Goal: Transaction & Acquisition: Purchase product/service

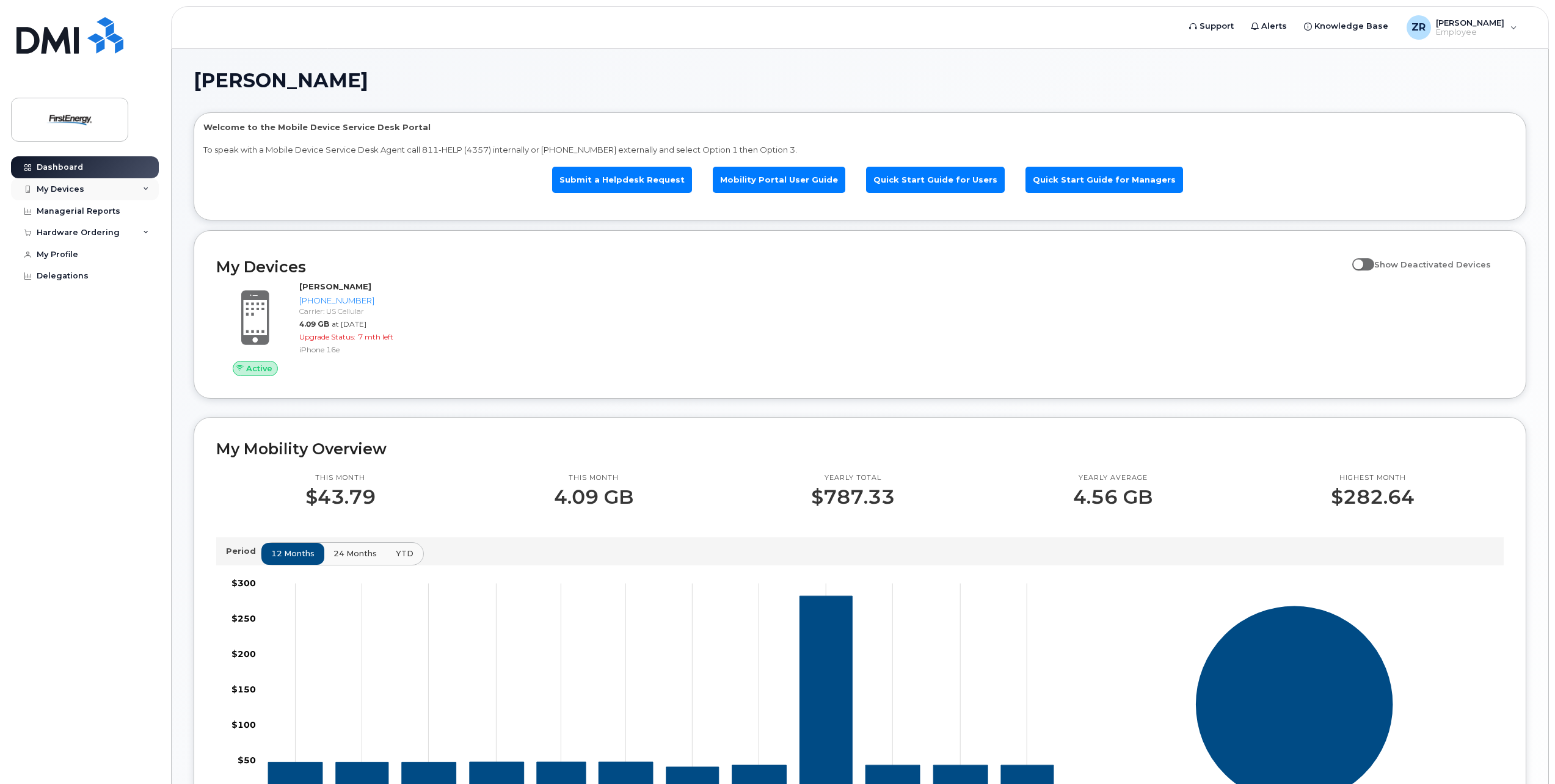
click at [147, 187] on icon at bounding box center [146, 189] width 6 height 6
click at [98, 286] on div "Managerial Reports" at bounding box center [78, 291] width 83 height 10
click at [145, 310] on icon at bounding box center [146, 312] width 6 height 6
click at [146, 187] on icon at bounding box center [146, 189] width 6 height 6
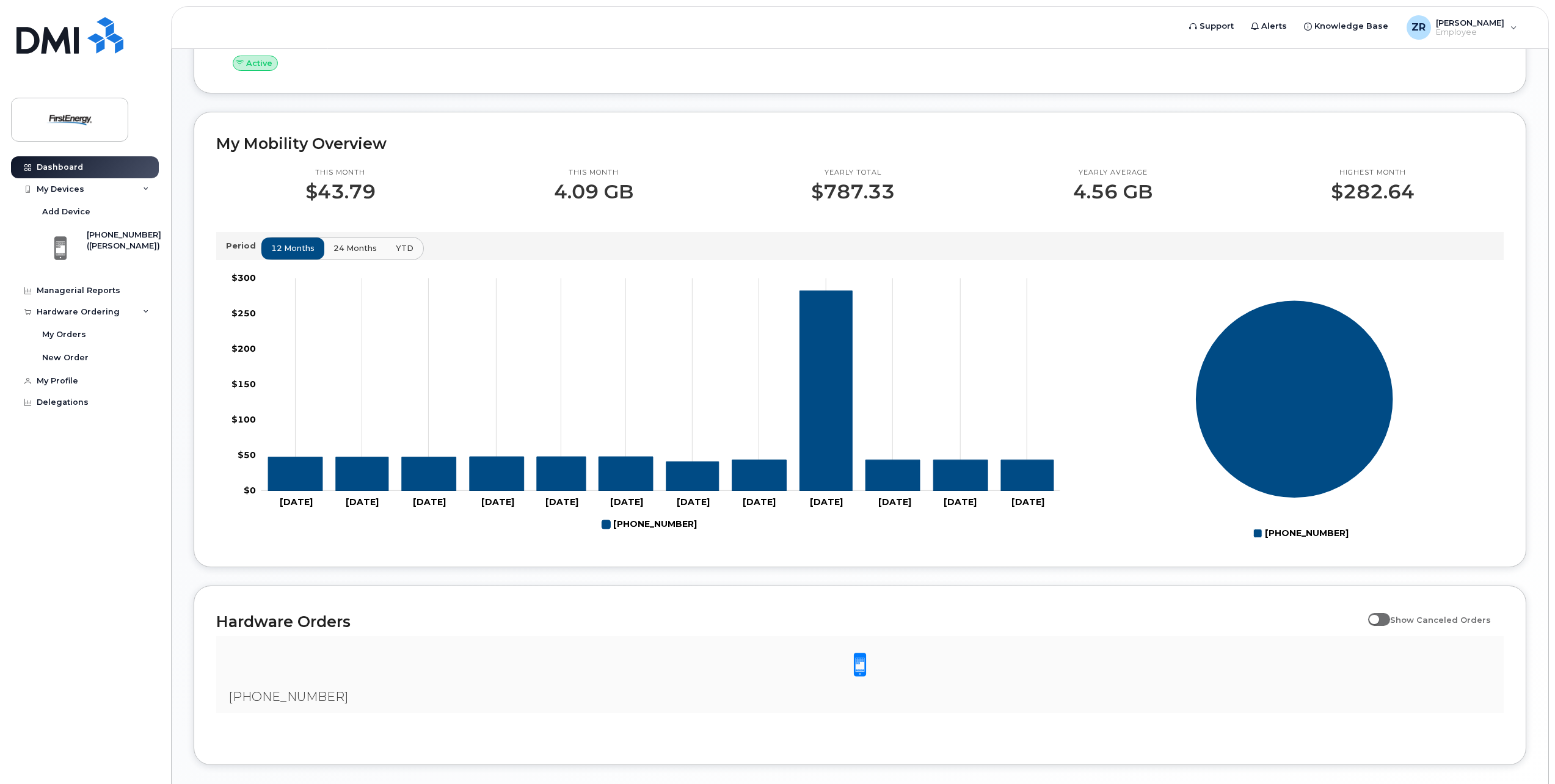
scroll to position [366, 0]
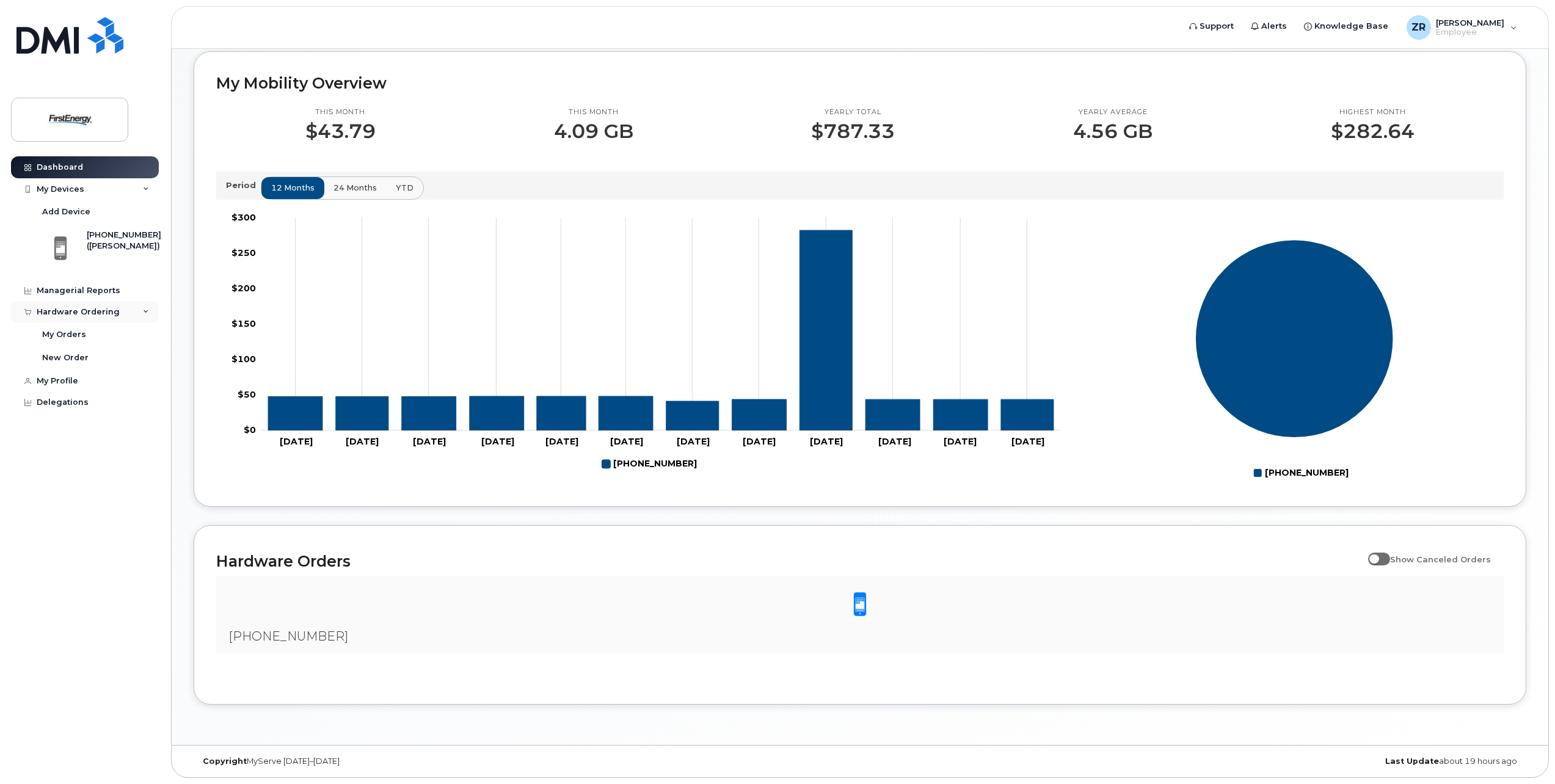
click at [138, 311] on div "Hardware Ordering" at bounding box center [84, 312] width 148 height 22
click at [70, 335] on div "My Orders" at bounding box center [64, 334] width 44 height 11
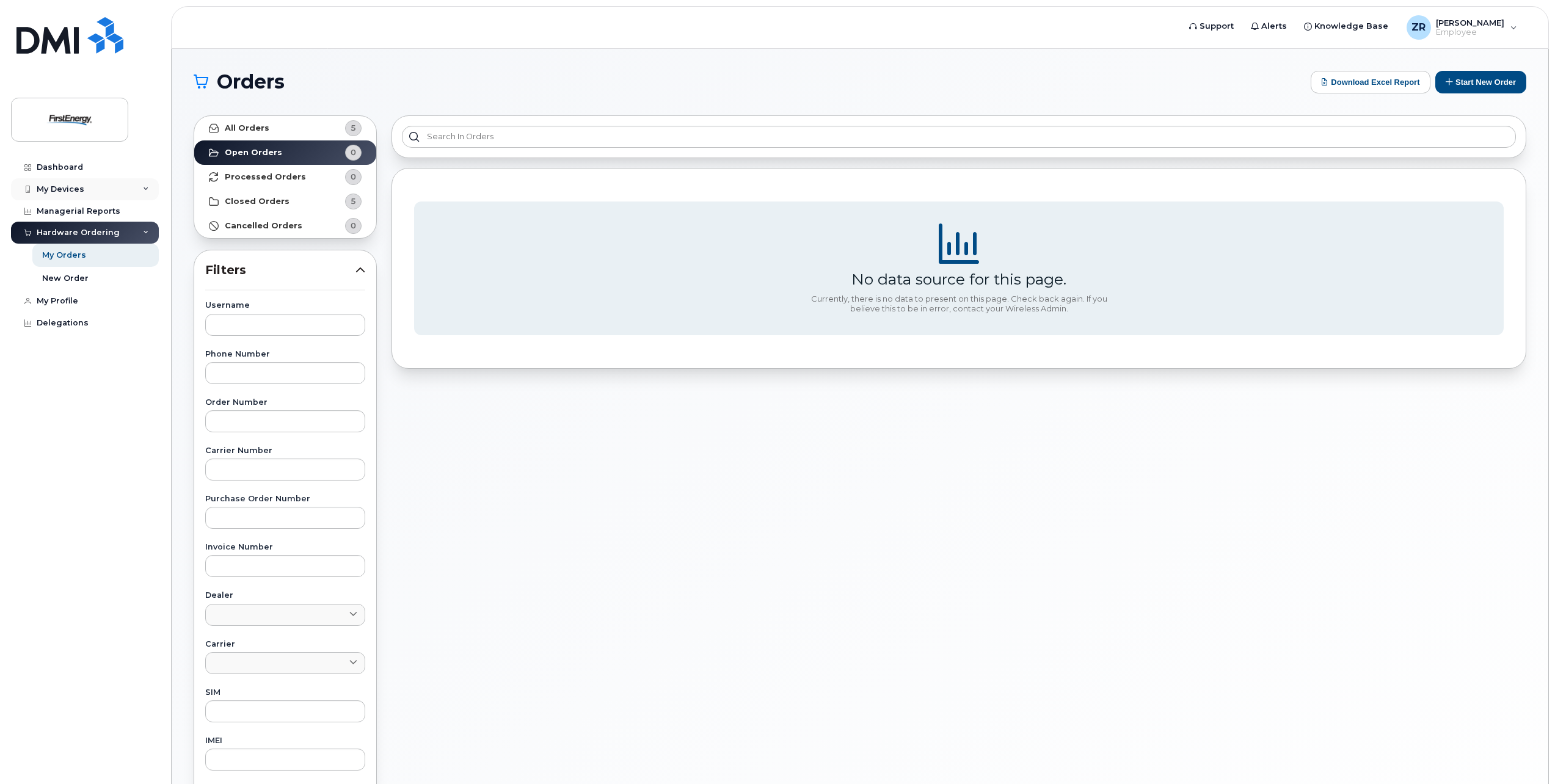
click at [145, 188] on icon at bounding box center [146, 189] width 6 height 6
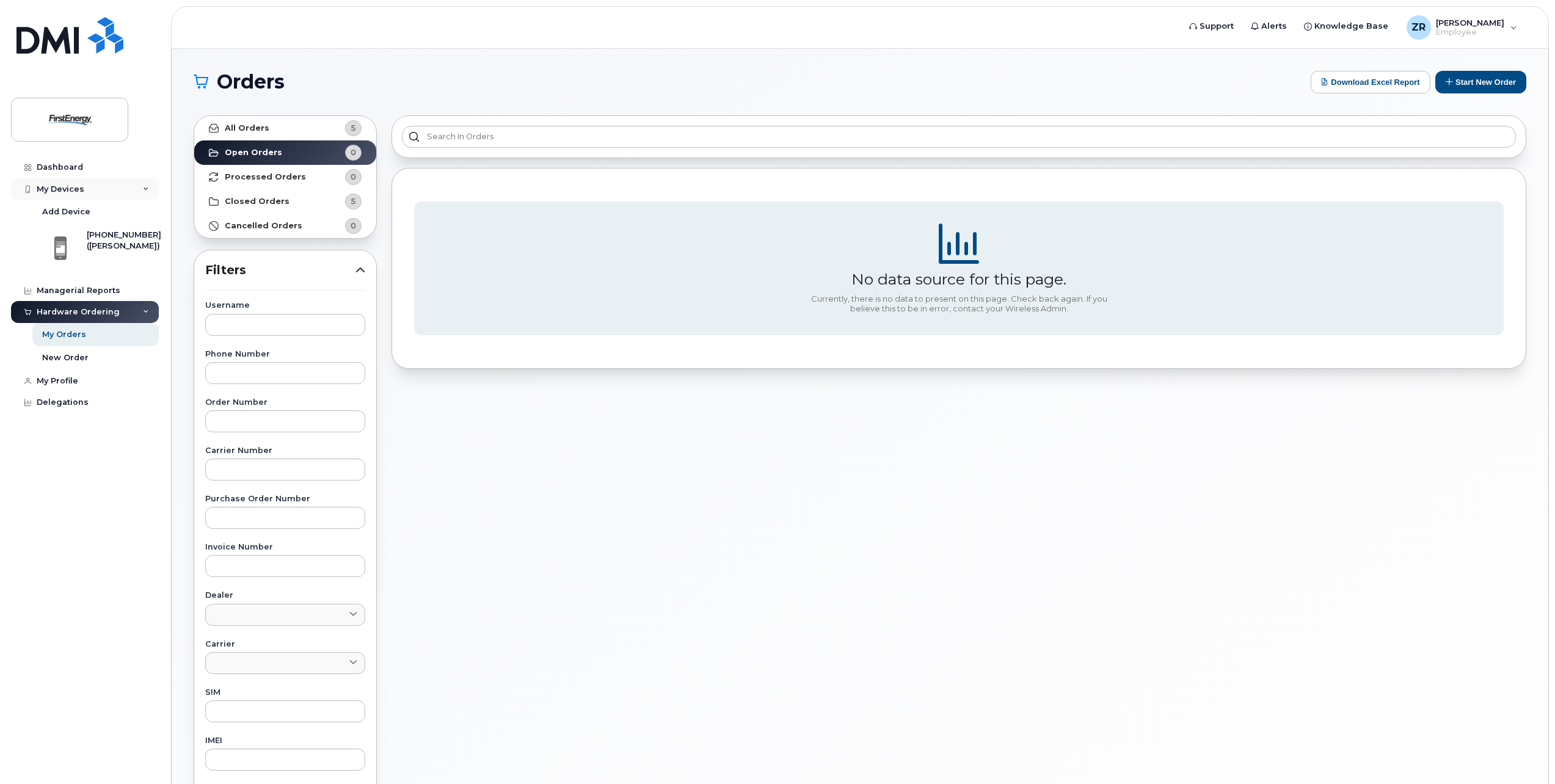
click at [79, 193] on div "My Devices" at bounding box center [60, 189] width 48 height 10
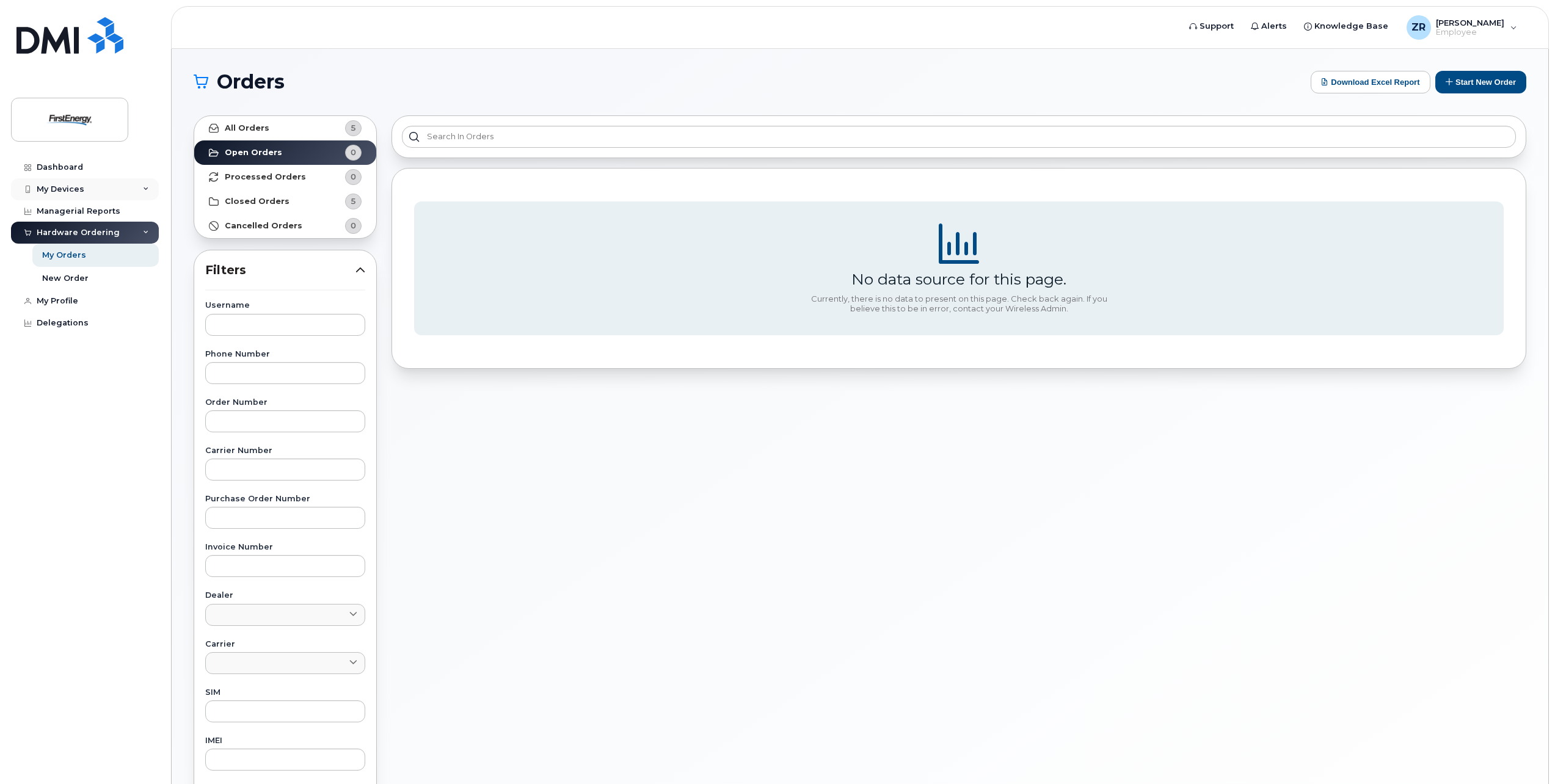
click at [75, 191] on div "My Devices" at bounding box center [60, 189] width 48 height 10
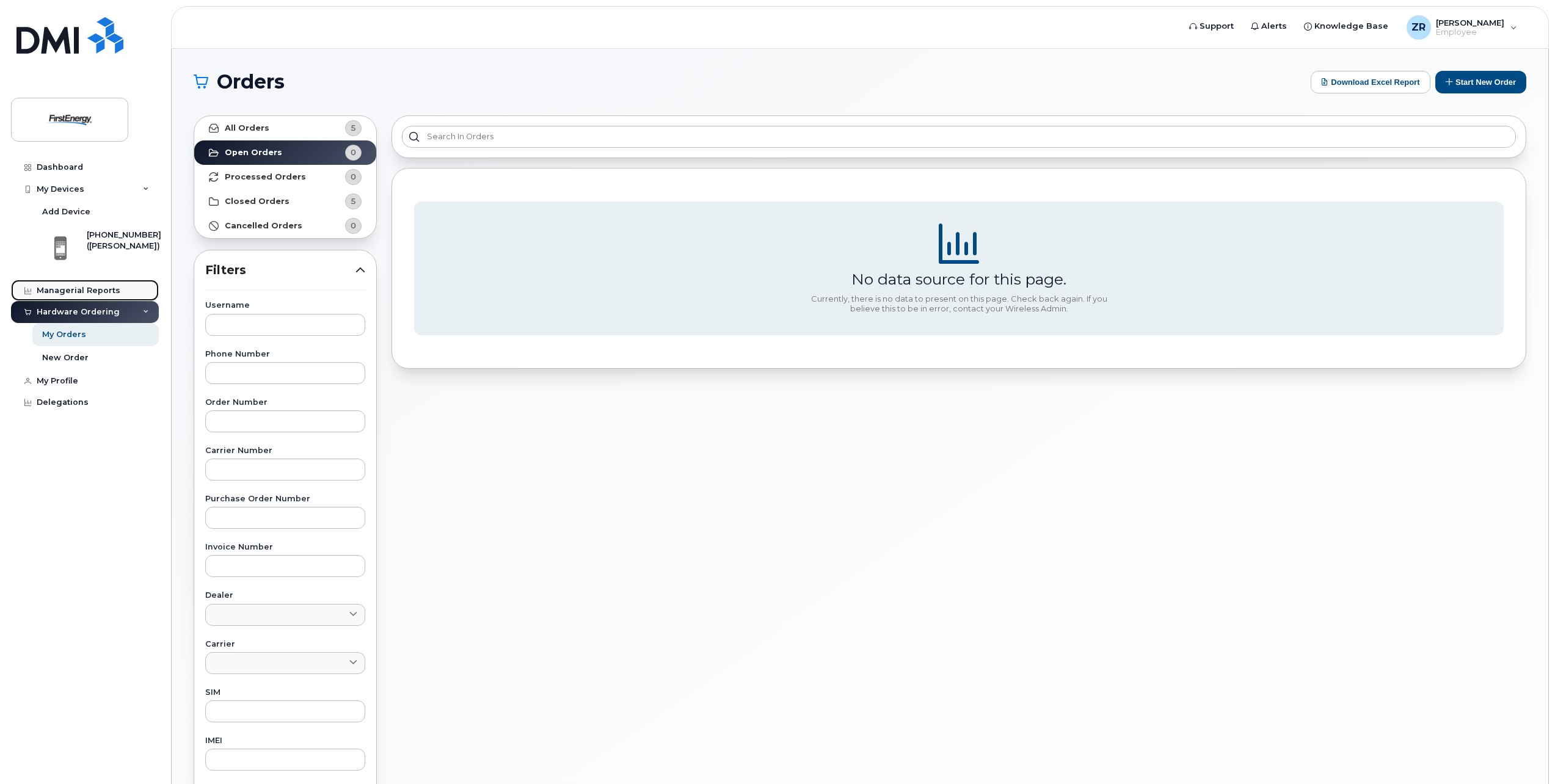
click at [81, 288] on div "Managerial Reports" at bounding box center [78, 291] width 83 height 10
click at [82, 246] on div at bounding box center [60, 248] width 44 height 37
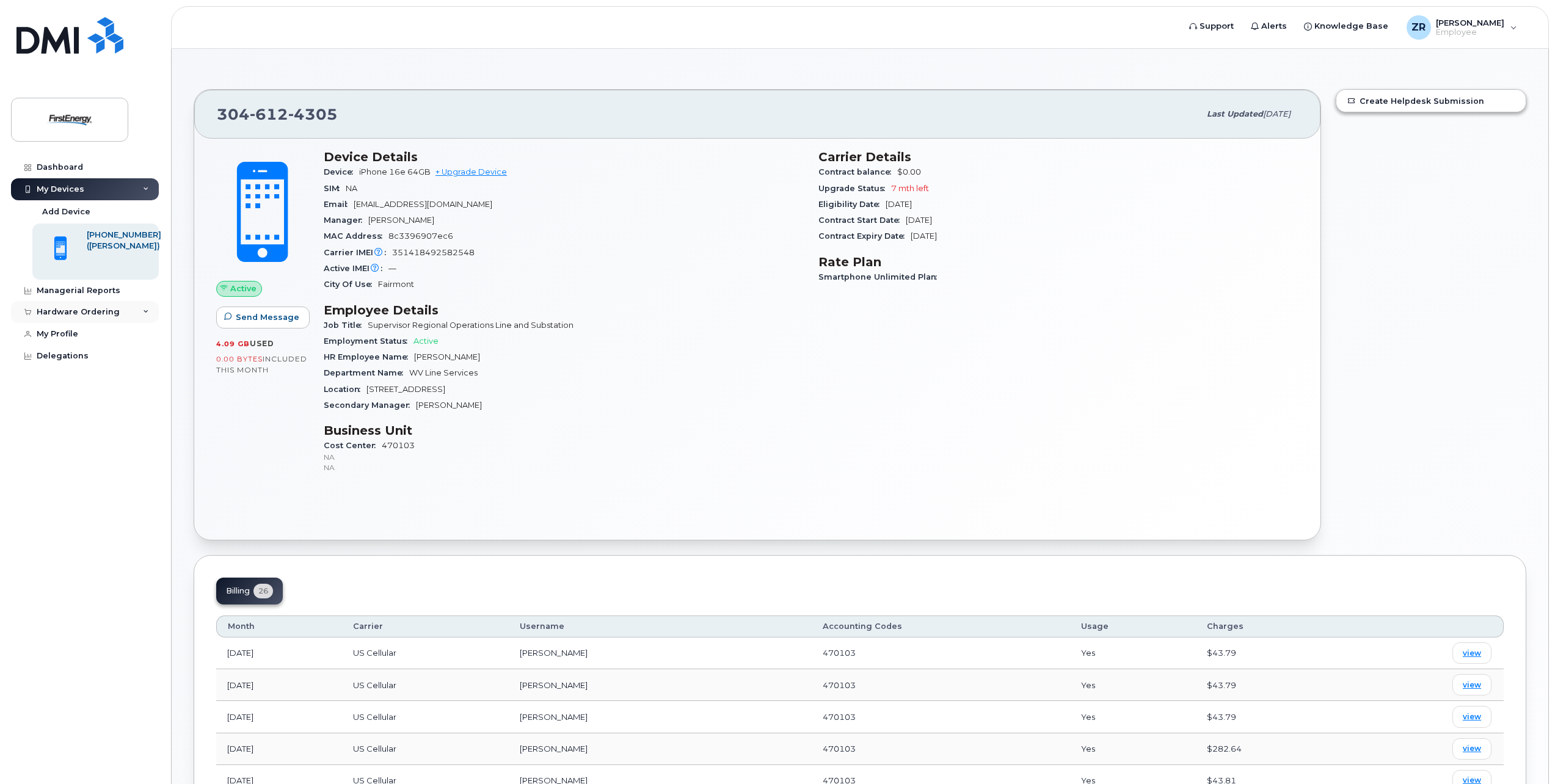
click at [140, 310] on div "Hardware Ordering" at bounding box center [84, 312] width 148 height 22
click at [73, 356] on div "New Order" at bounding box center [66, 357] width 47 height 11
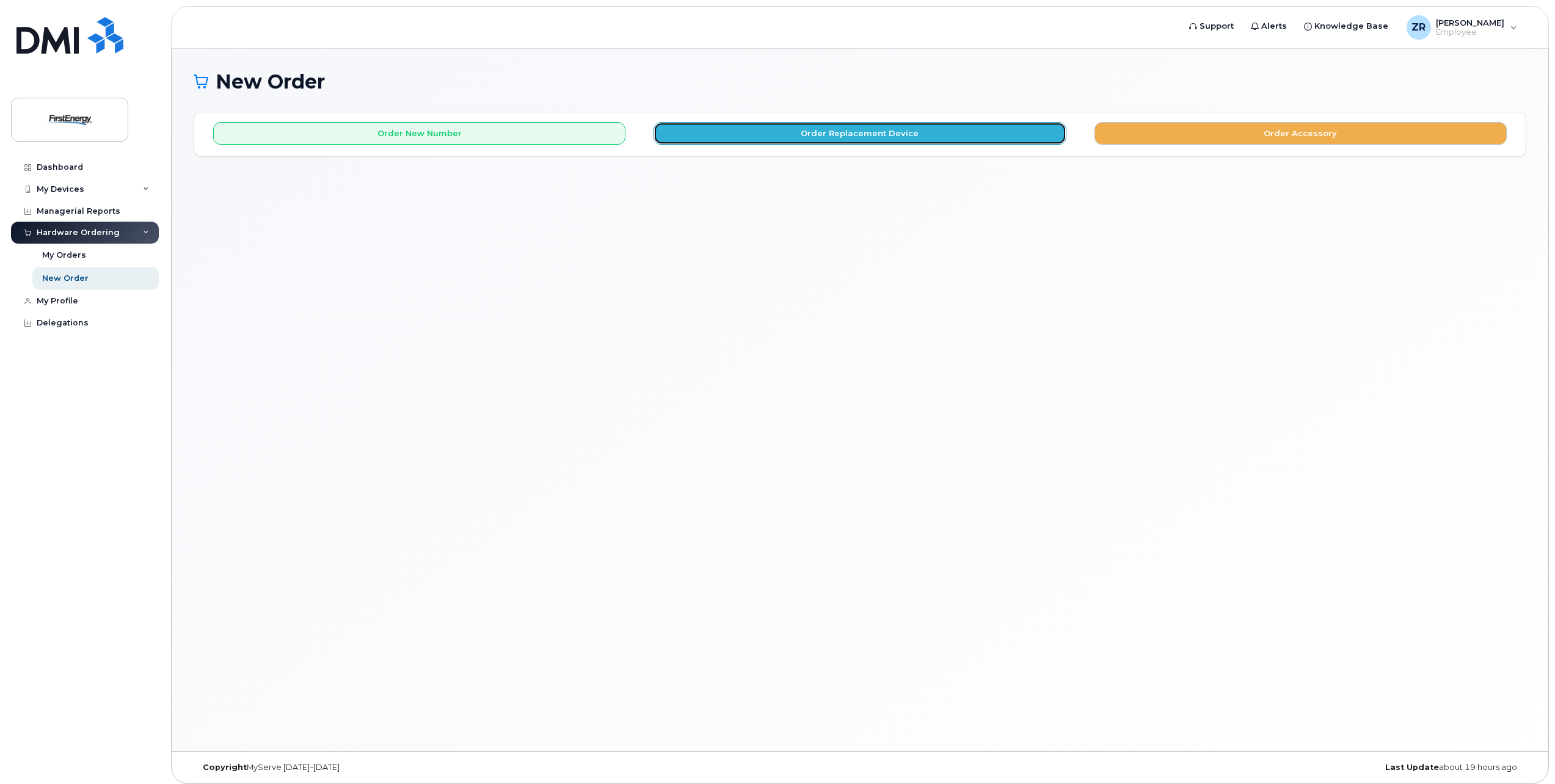
click at [854, 133] on button "Order Replacement Device" at bounding box center [859, 133] width 412 height 22
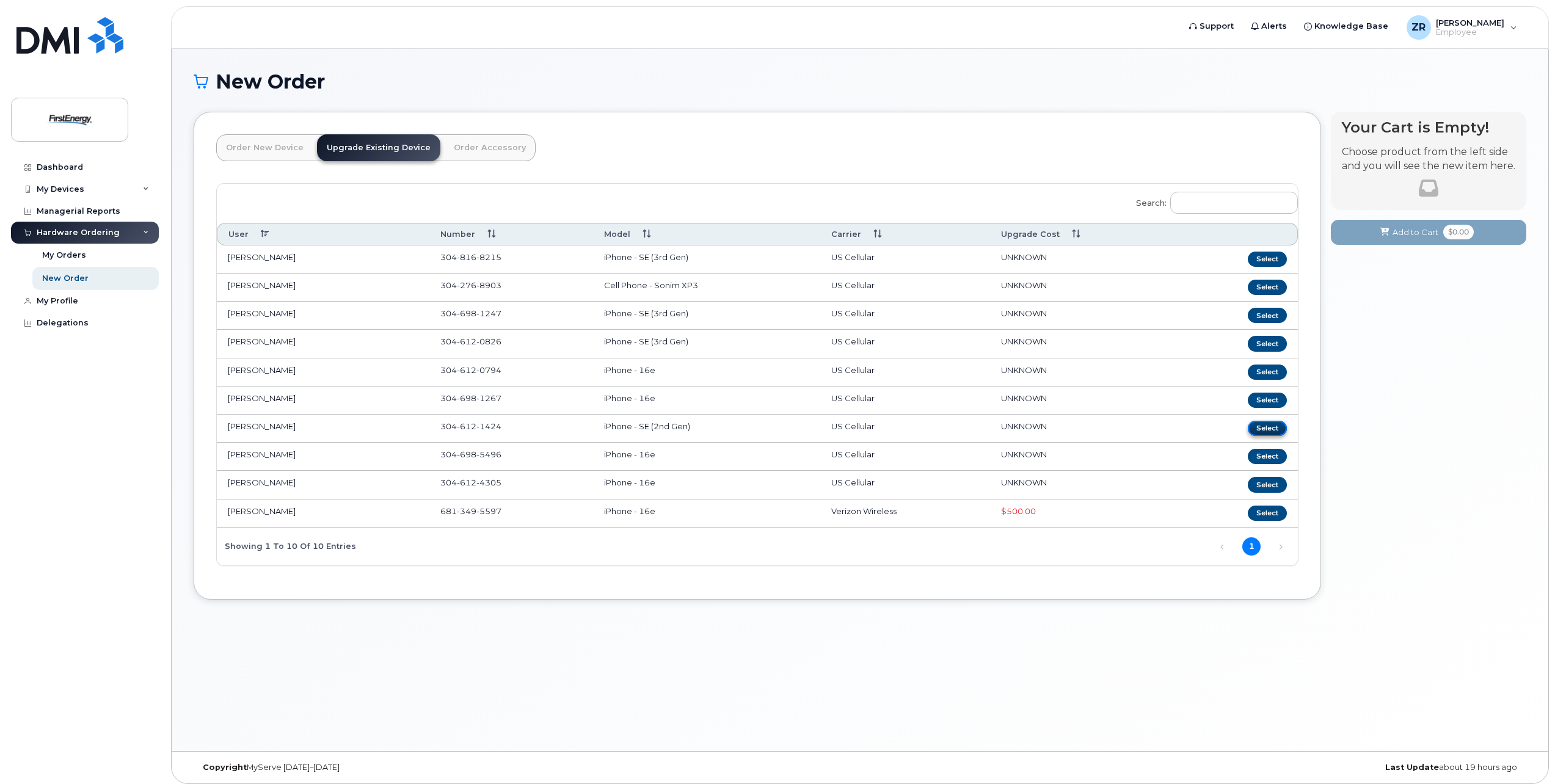
click at [1272, 426] on button "Select" at bounding box center [1268, 428] width 39 height 15
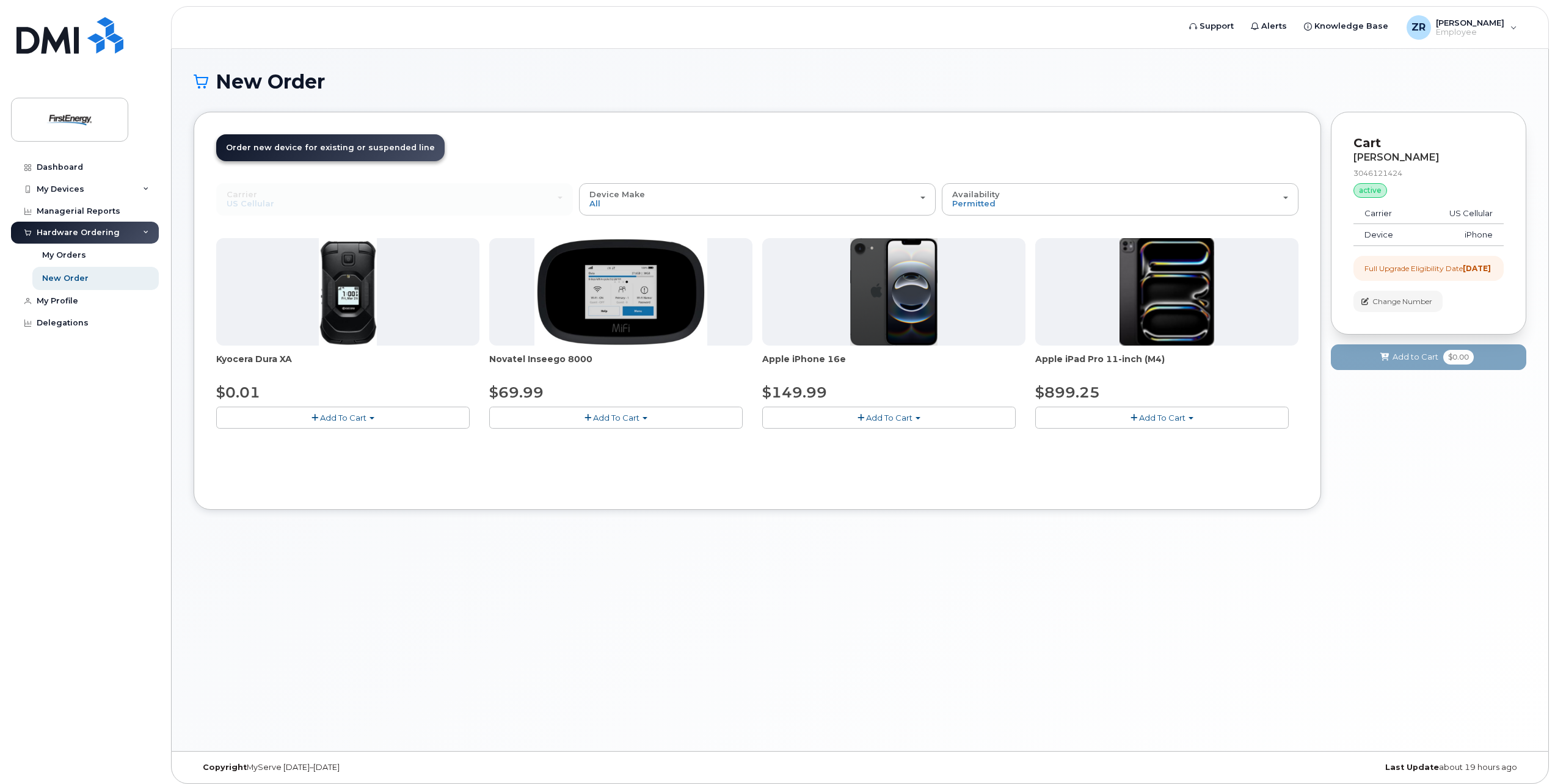
click at [904, 417] on span "Add To Cart" at bounding box center [890, 418] width 47 height 10
click at [1282, 202] on div "Availability Permitted All" at bounding box center [1120, 199] width 336 height 19
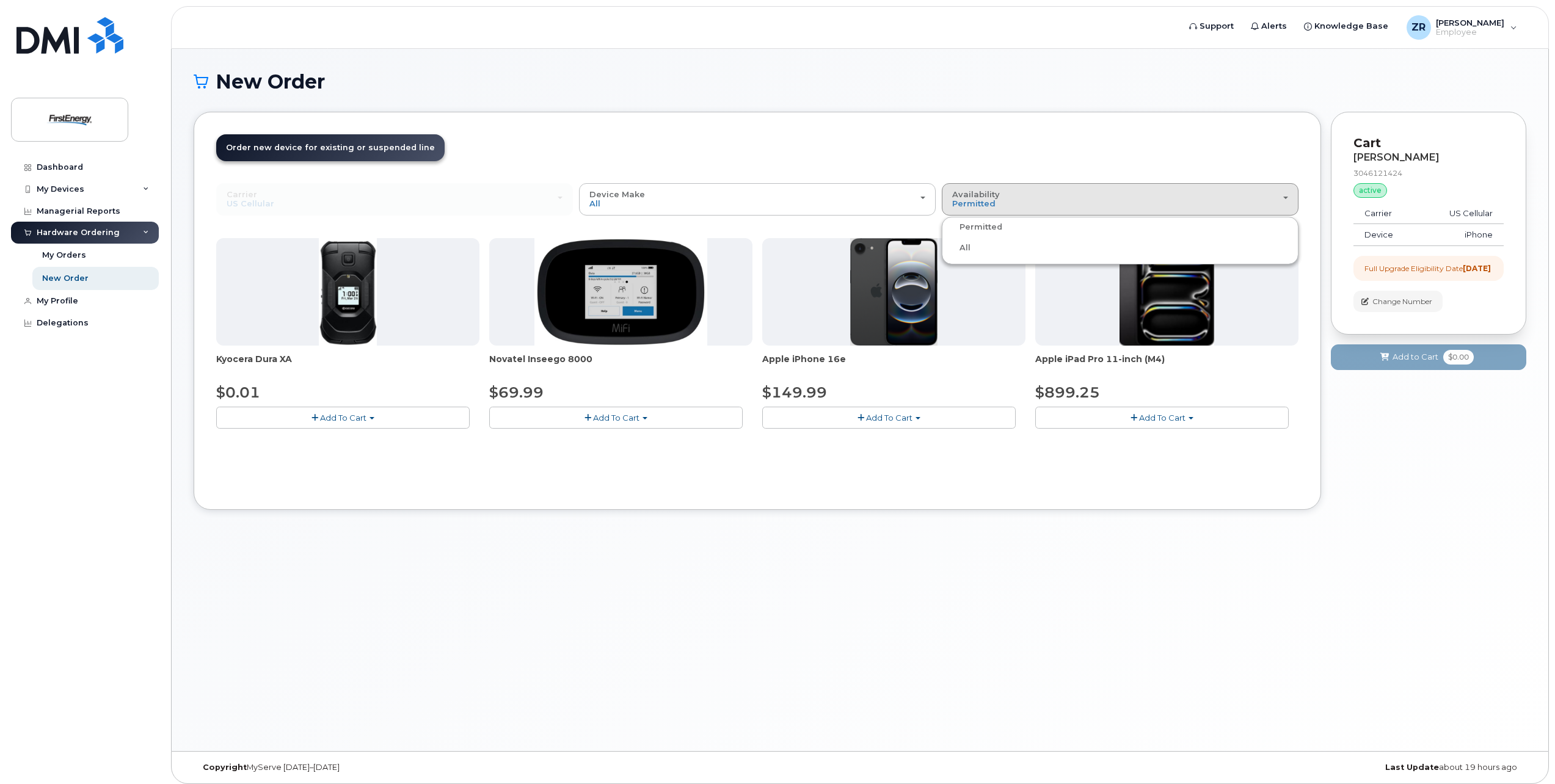
click at [960, 162] on header "Order New Device Upgrade Existing Device Order Accessory Order new device and n…" at bounding box center [758, 158] width 1082 height 49
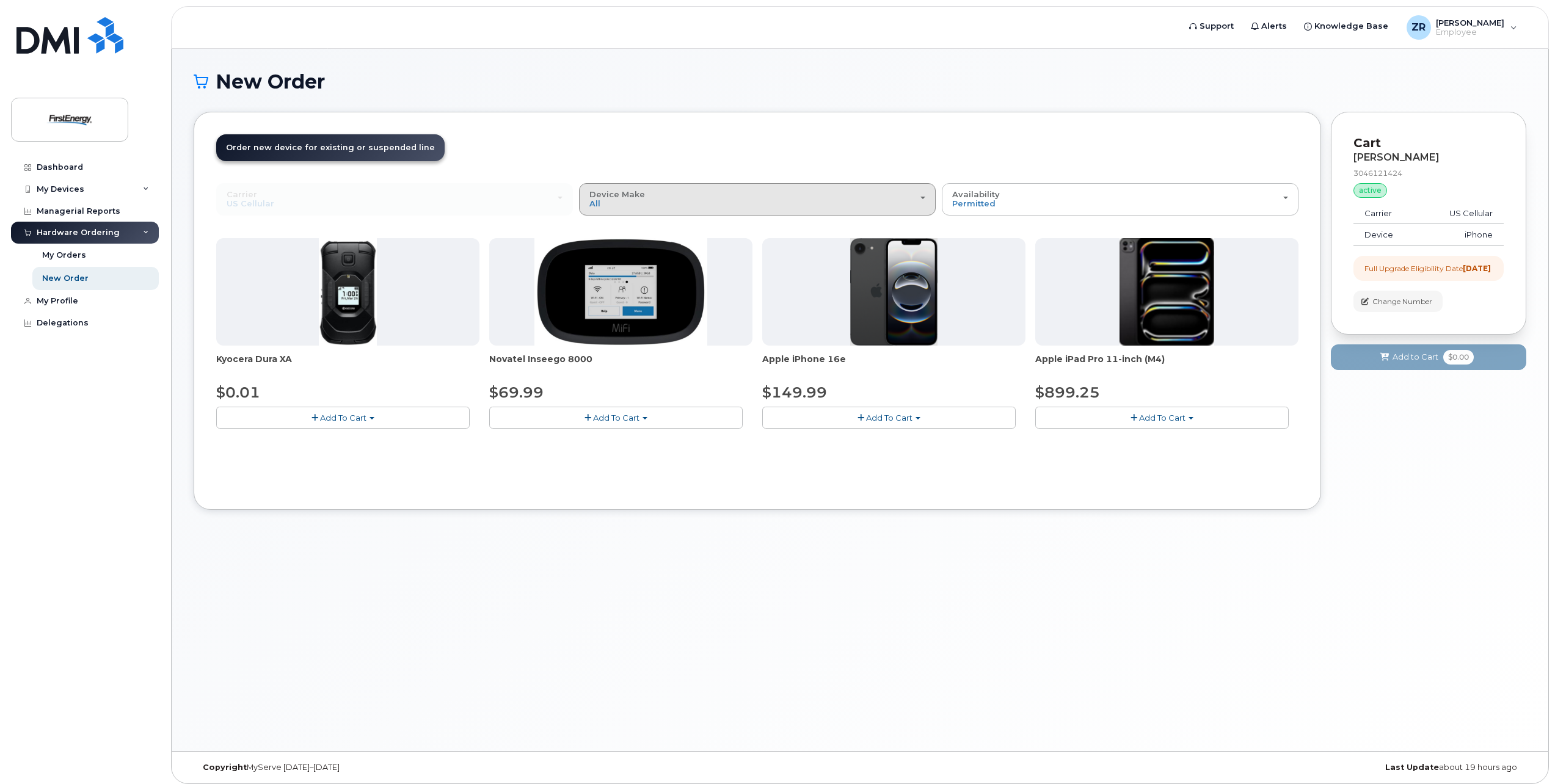
click at [918, 194] on div "Device Make All Cell Phone iPhone Modem Tablet" at bounding box center [757, 199] width 336 height 19
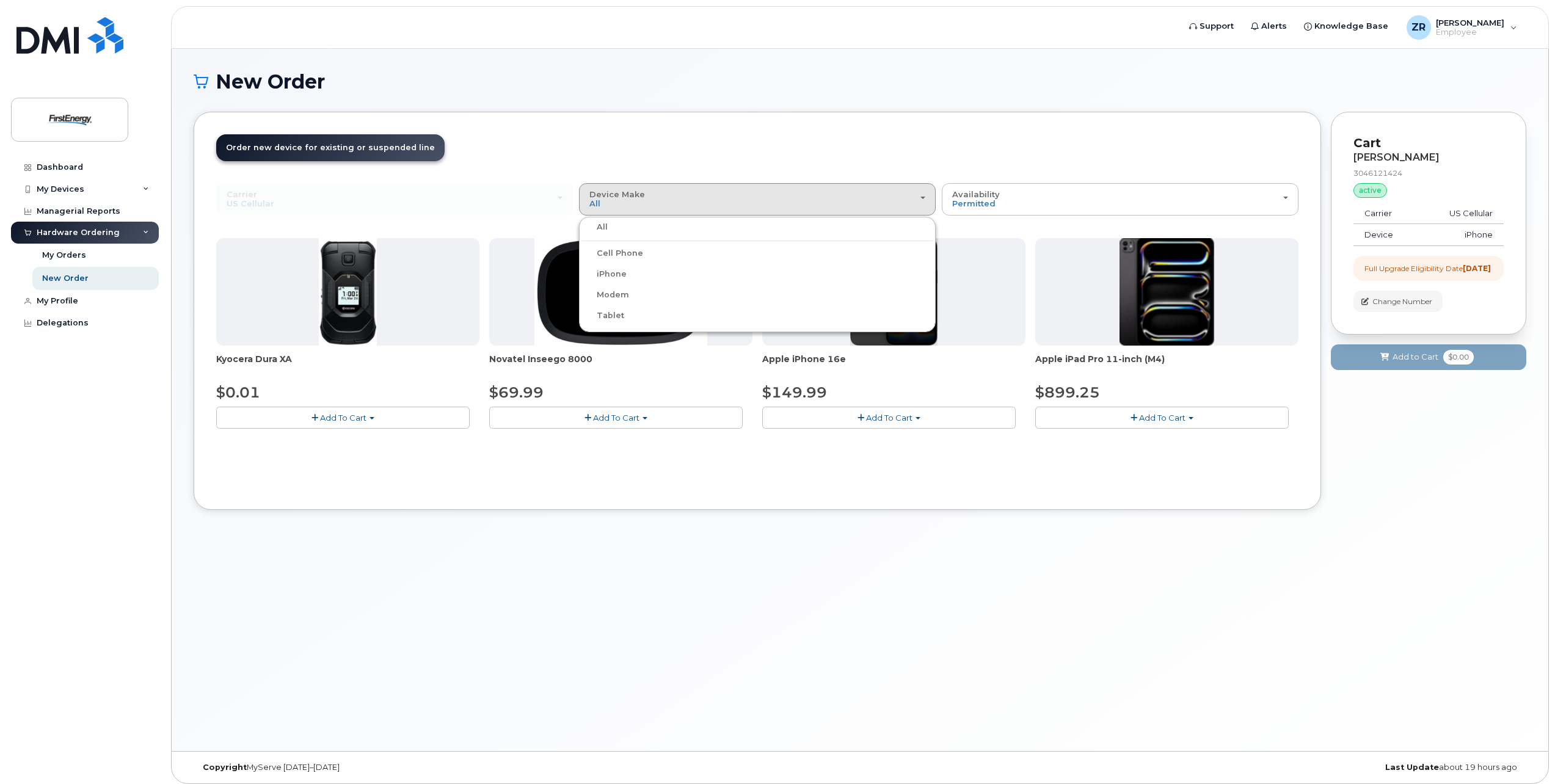
click at [918, 147] on header "Order New Device Upgrade Existing Device Order Accessory Order new device and n…" at bounding box center [758, 158] width 1082 height 49
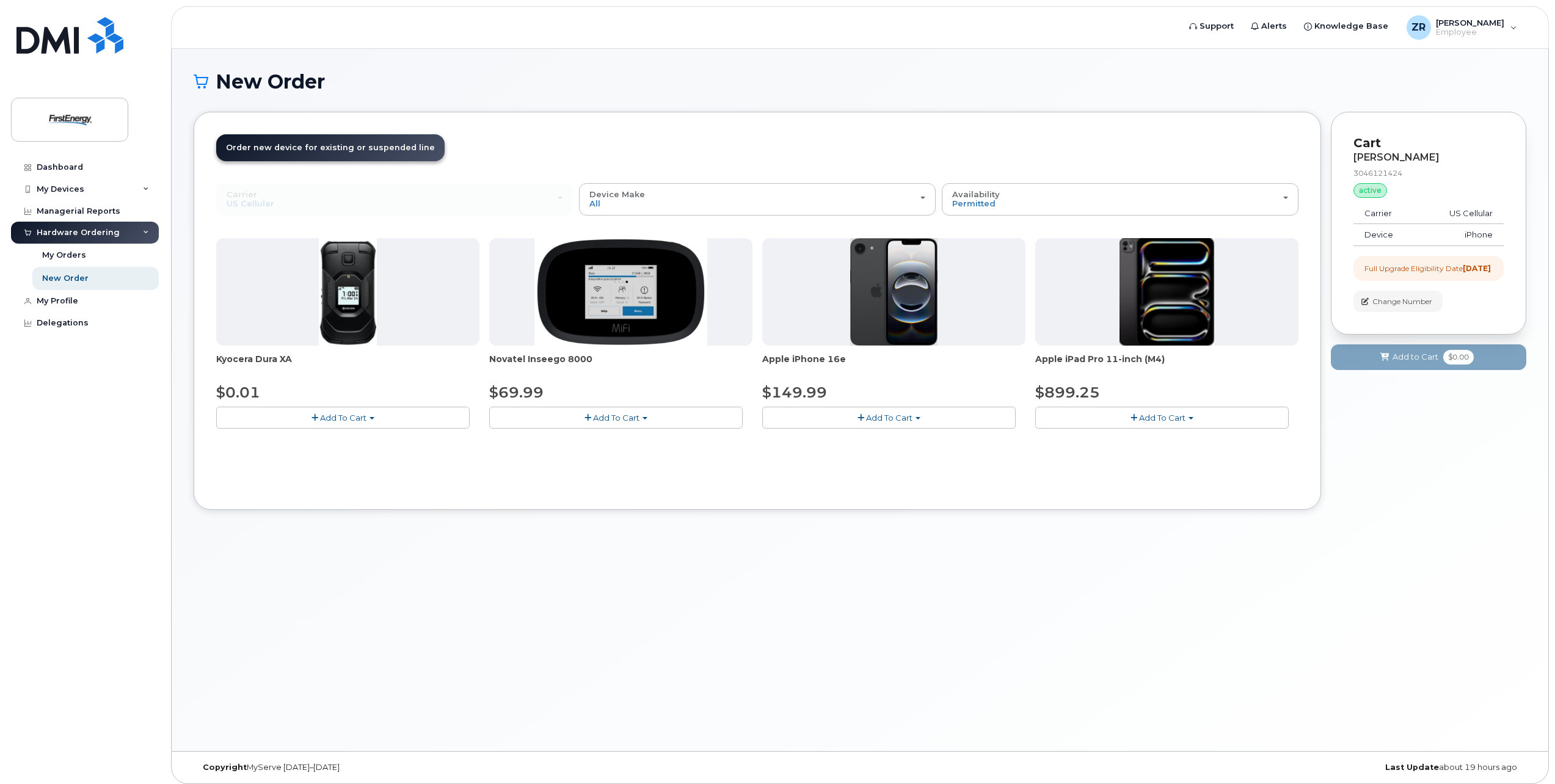
click at [918, 418] on span "button" at bounding box center [918, 418] width 5 height 2
click at [813, 442] on link "$149.99 - 2 Year Upgrade" at bounding box center [830, 441] width 129 height 15
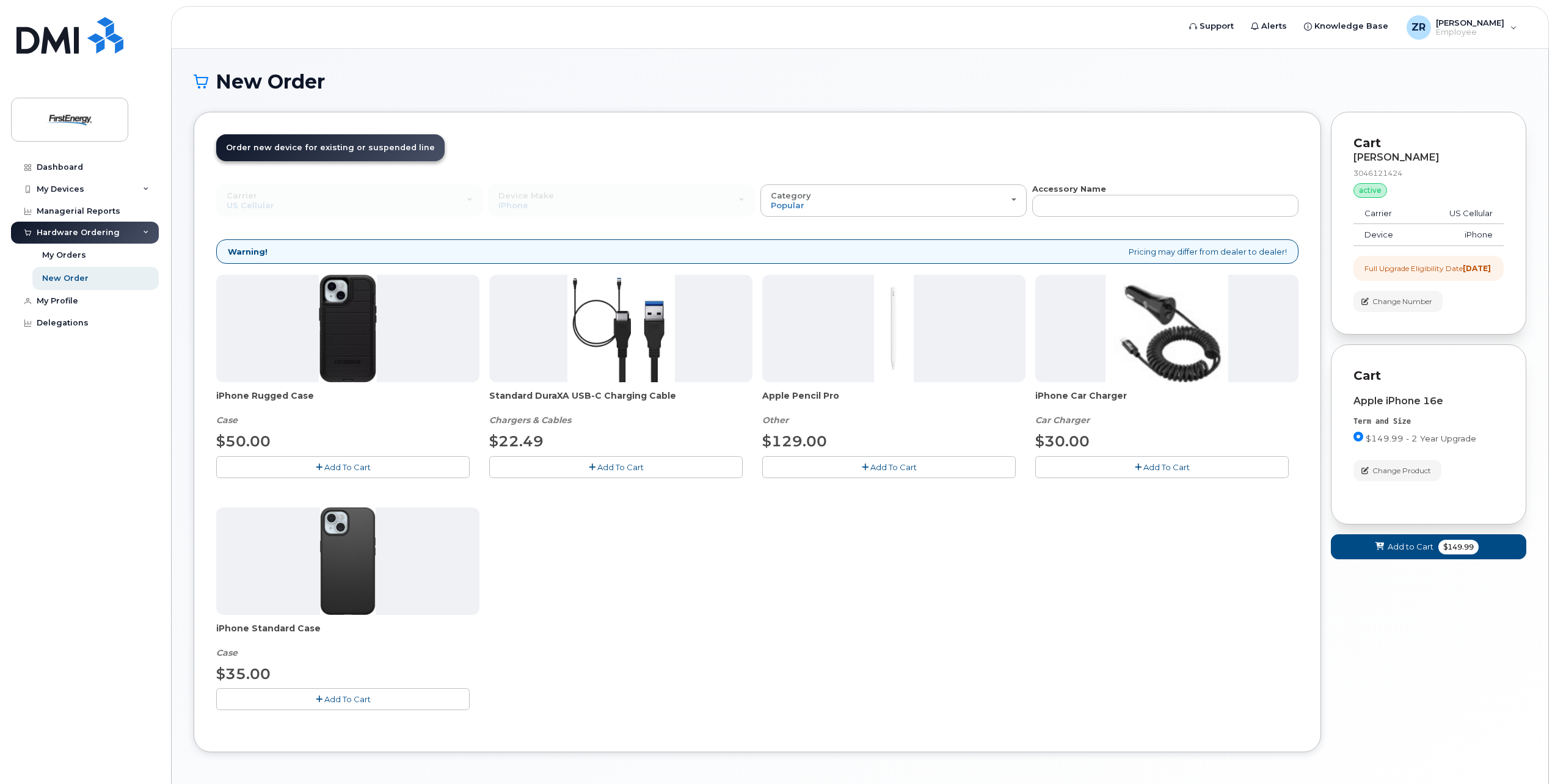
drag, startPoint x: 642, startPoint y: 465, endPoint x: 636, endPoint y: 464, distance: 6.1
click at [642, 465] on span "Add To Cart" at bounding box center [621, 467] width 47 height 10
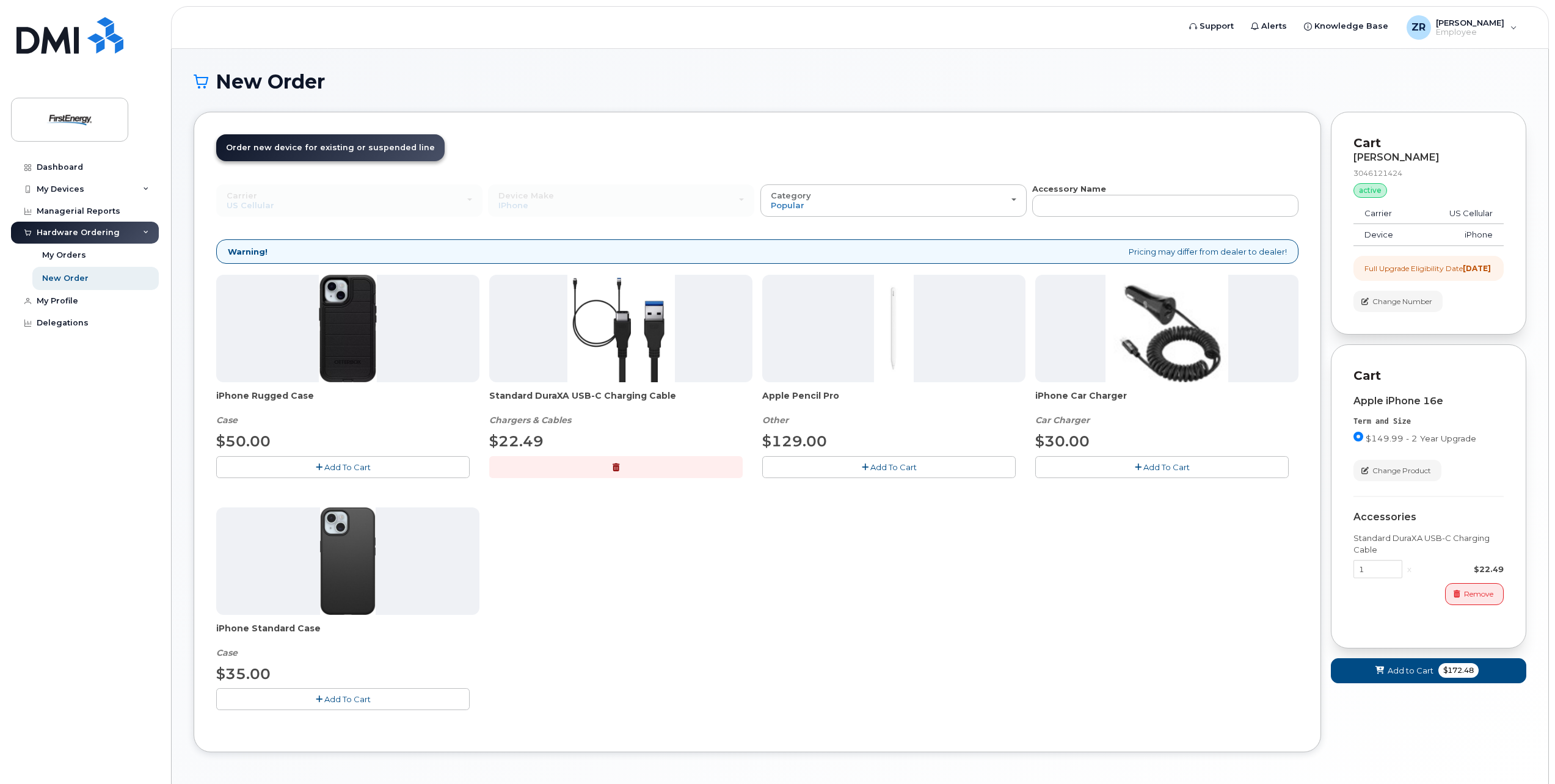
click at [398, 465] on button "Add To Cart" at bounding box center [343, 467] width 253 height 22
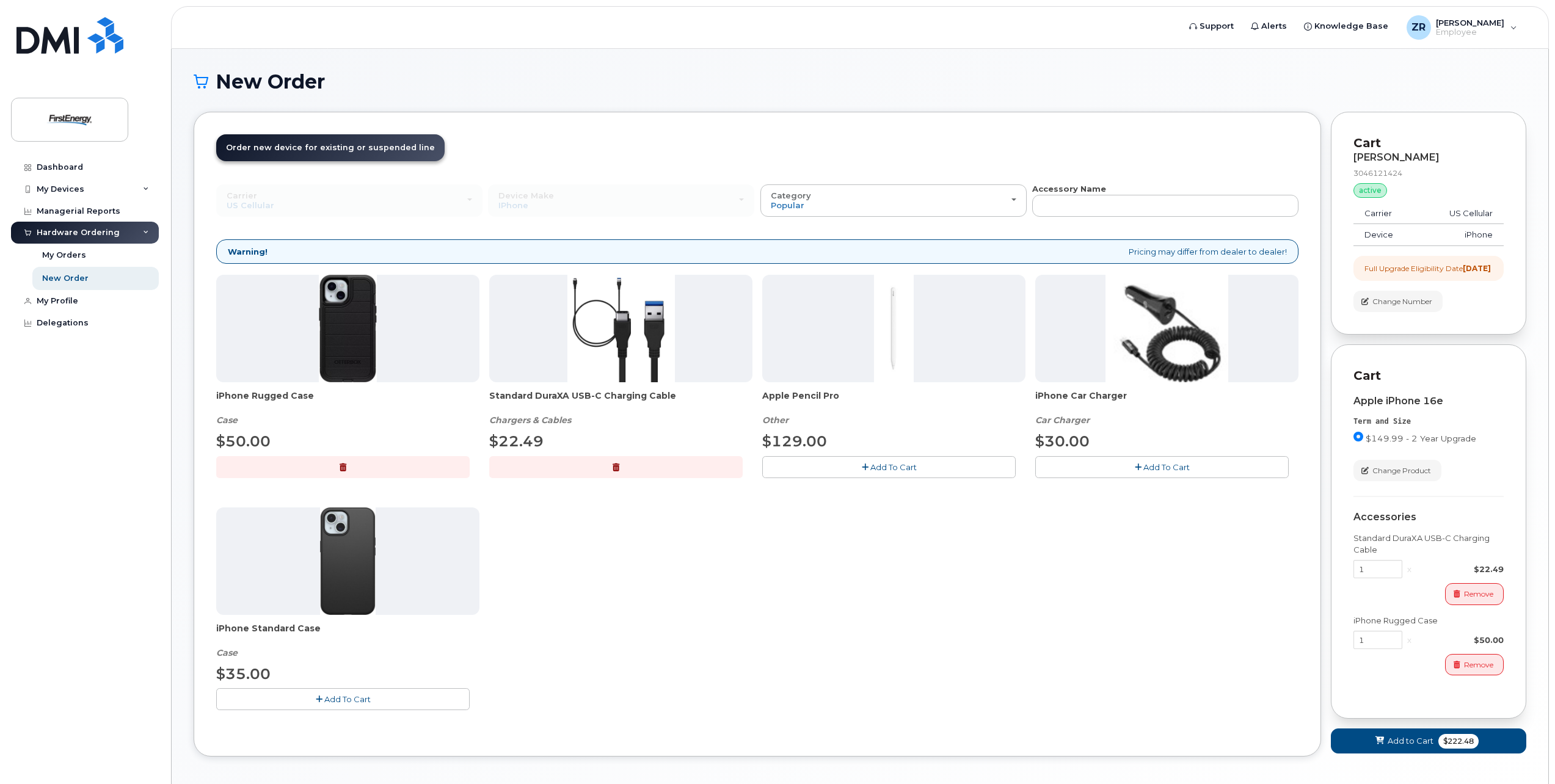
click at [1159, 467] on span "Add To Cart" at bounding box center [1167, 467] width 47 height 10
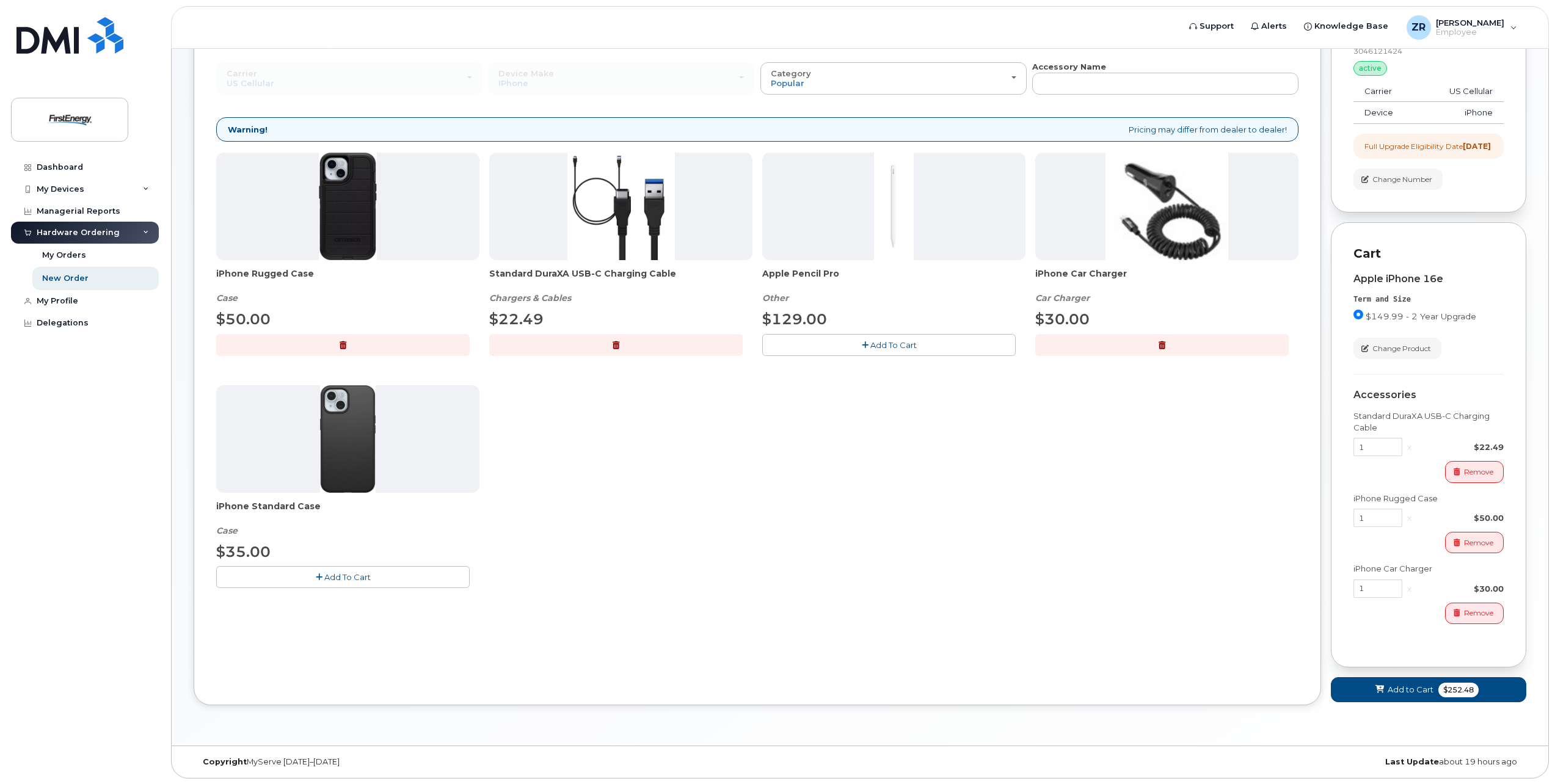
scroll to position [133, 0]
click at [1417, 687] on span "Add to Cart" at bounding box center [1411, 689] width 46 height 12
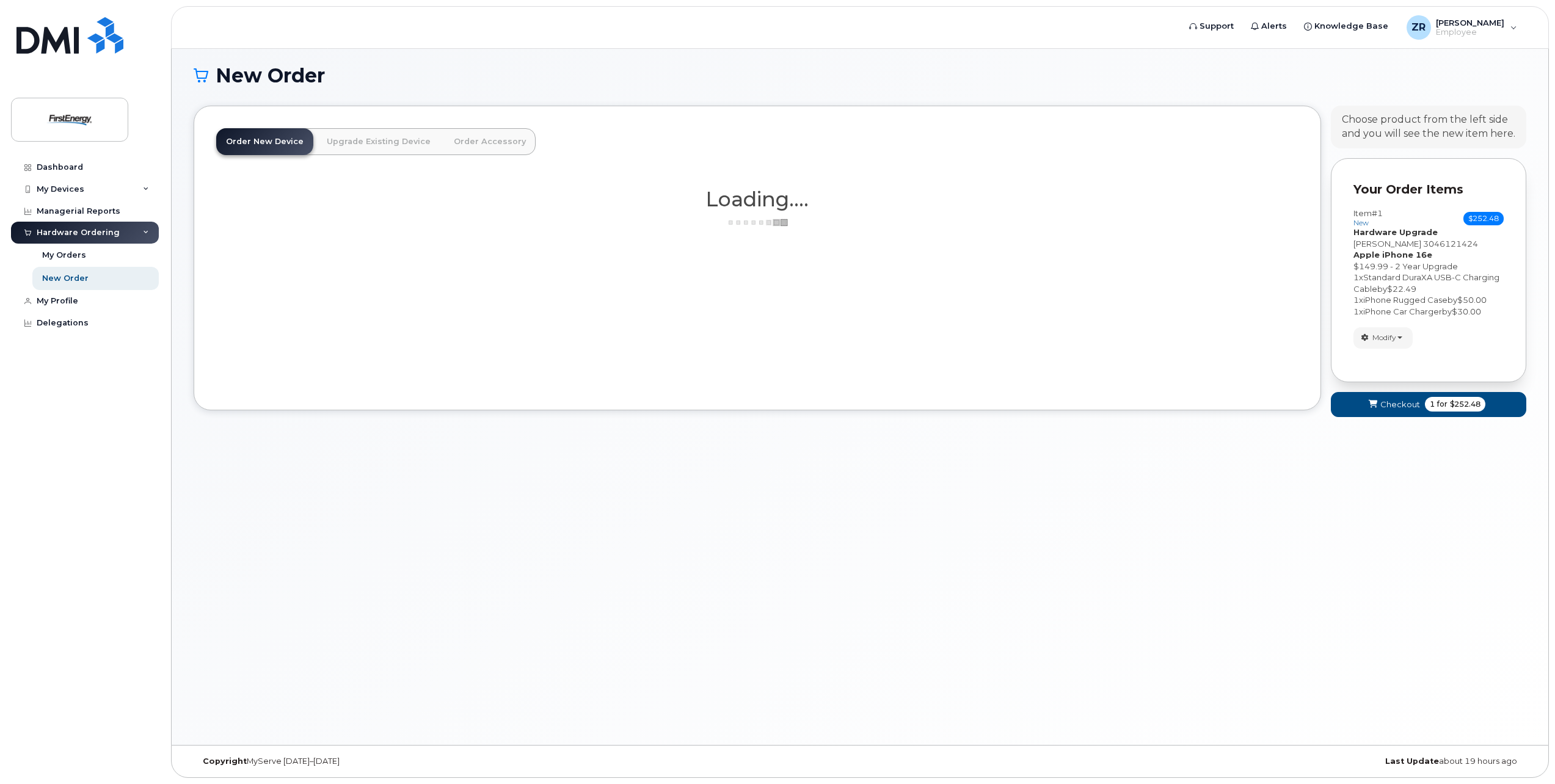
scroll to position [6, 0]
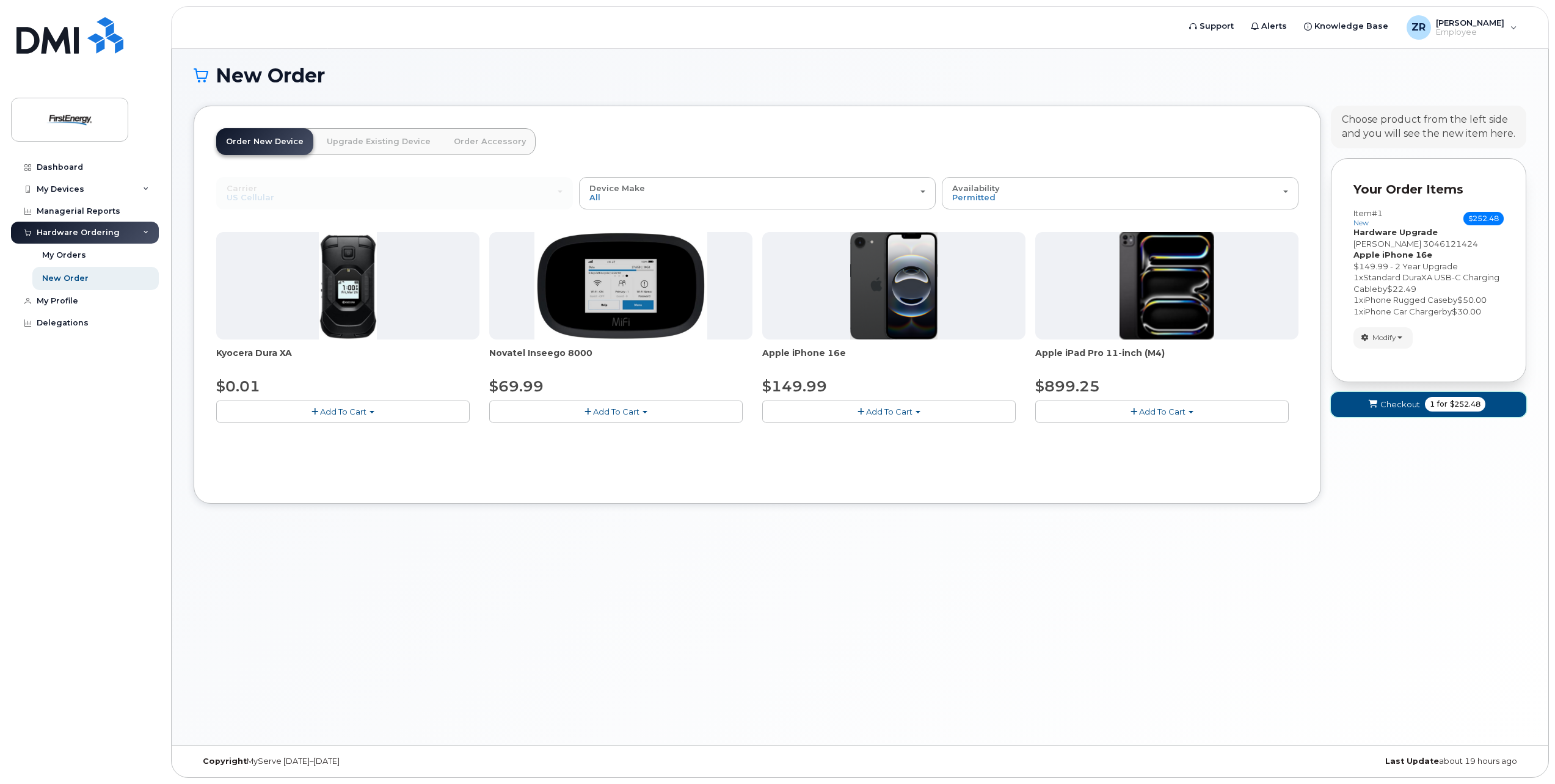
click at [1450, 402] on span "$252.48" at bounding box center [1465, 404] width 31 height 11
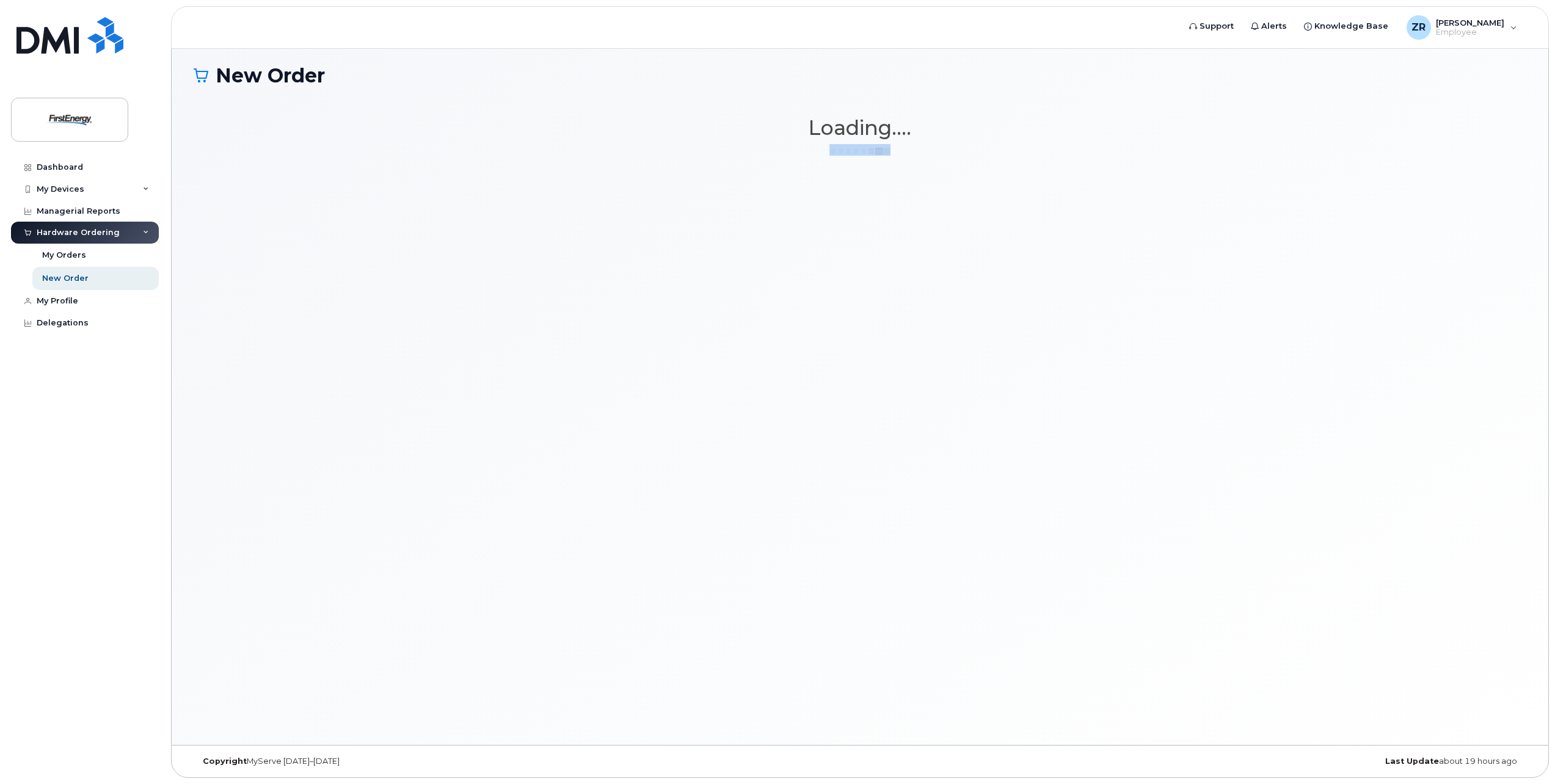
click at [1448, 402] on div "New Order × Share This Order If you want to allow others to create or edit orde…" at bounding box center [860, 393] width 1377 height 702
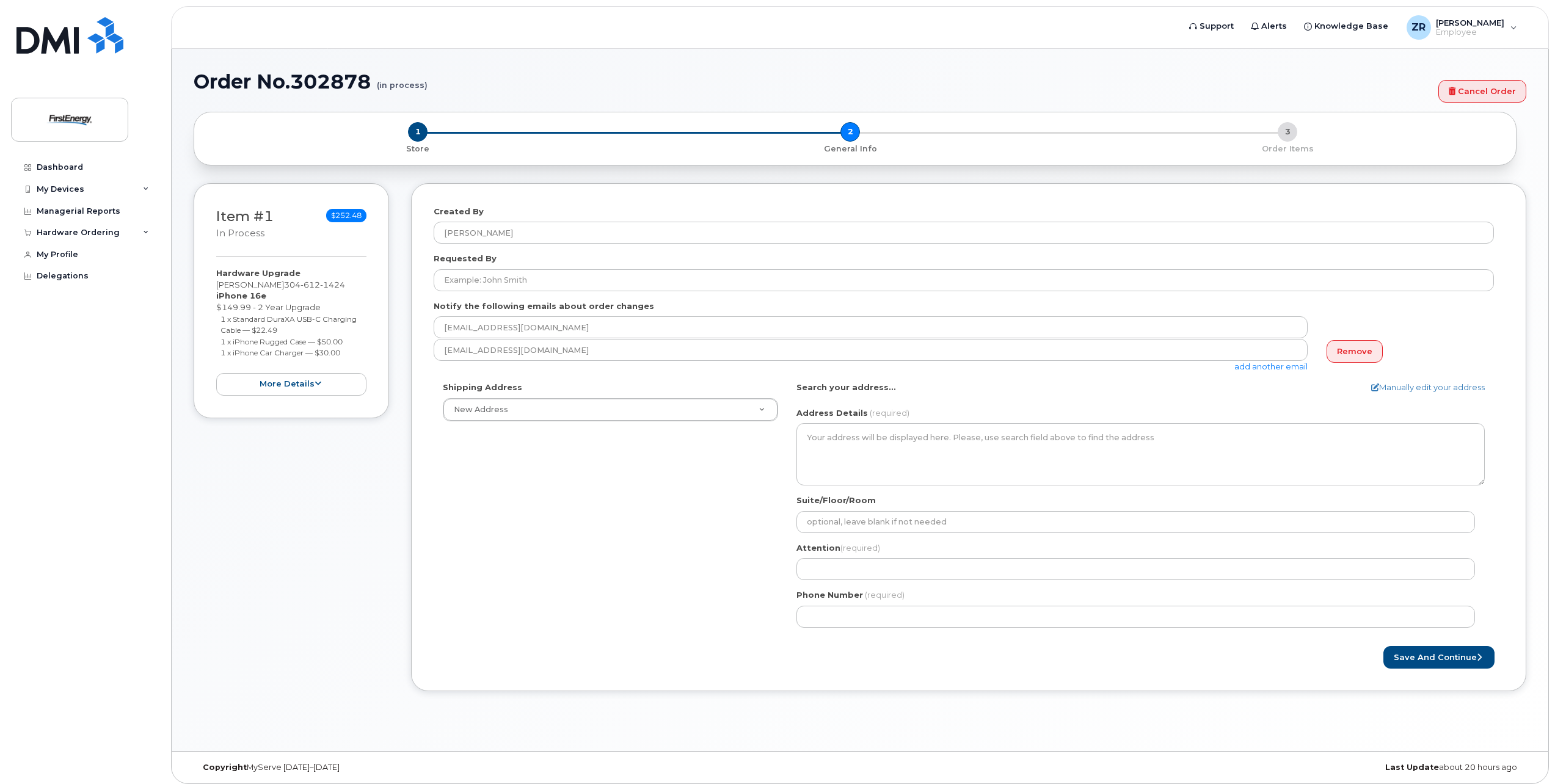
select select
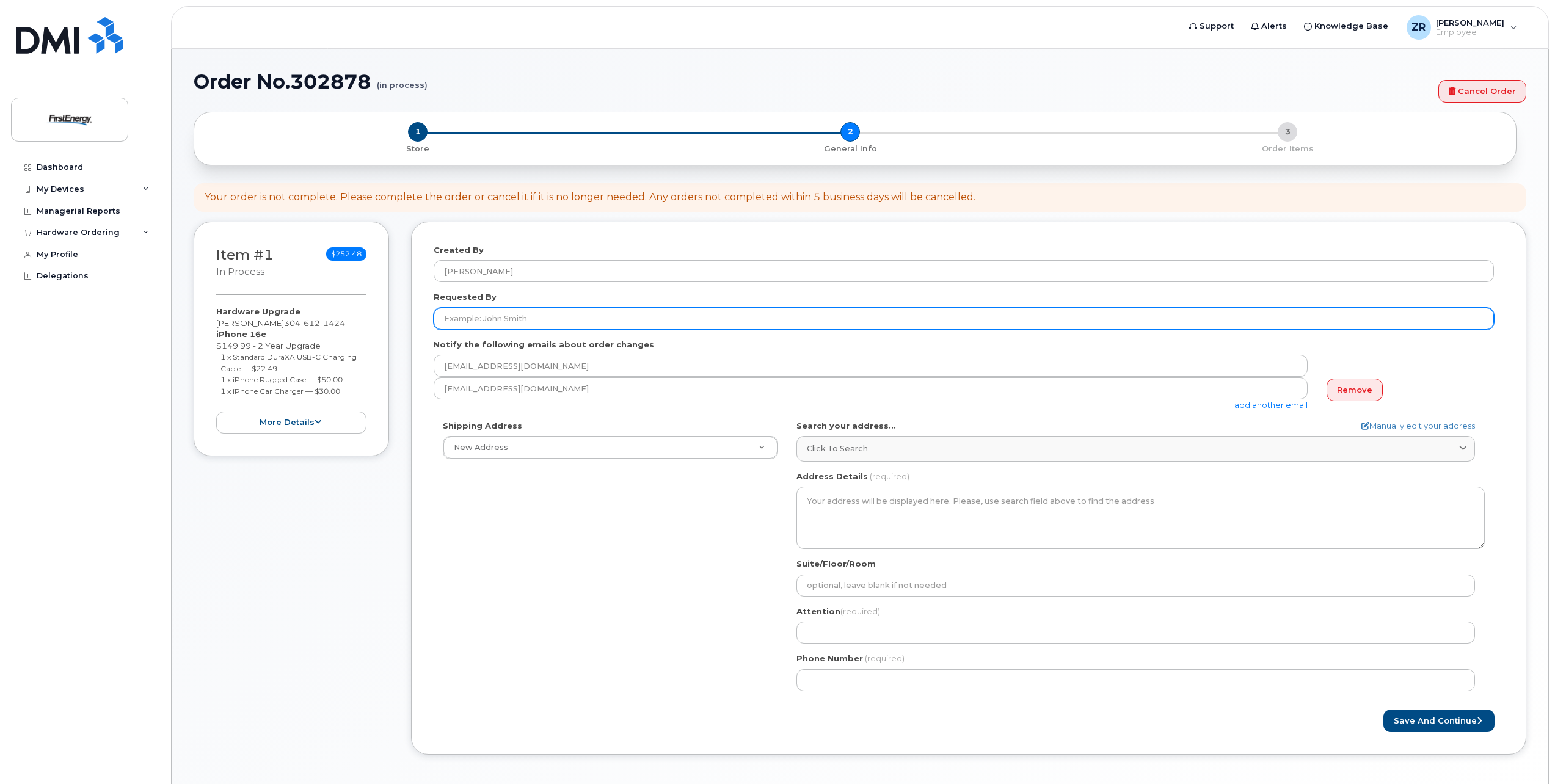
click at [485, 322] on input "Requested By" at bounding box center [963, 318] width 1061 height 22
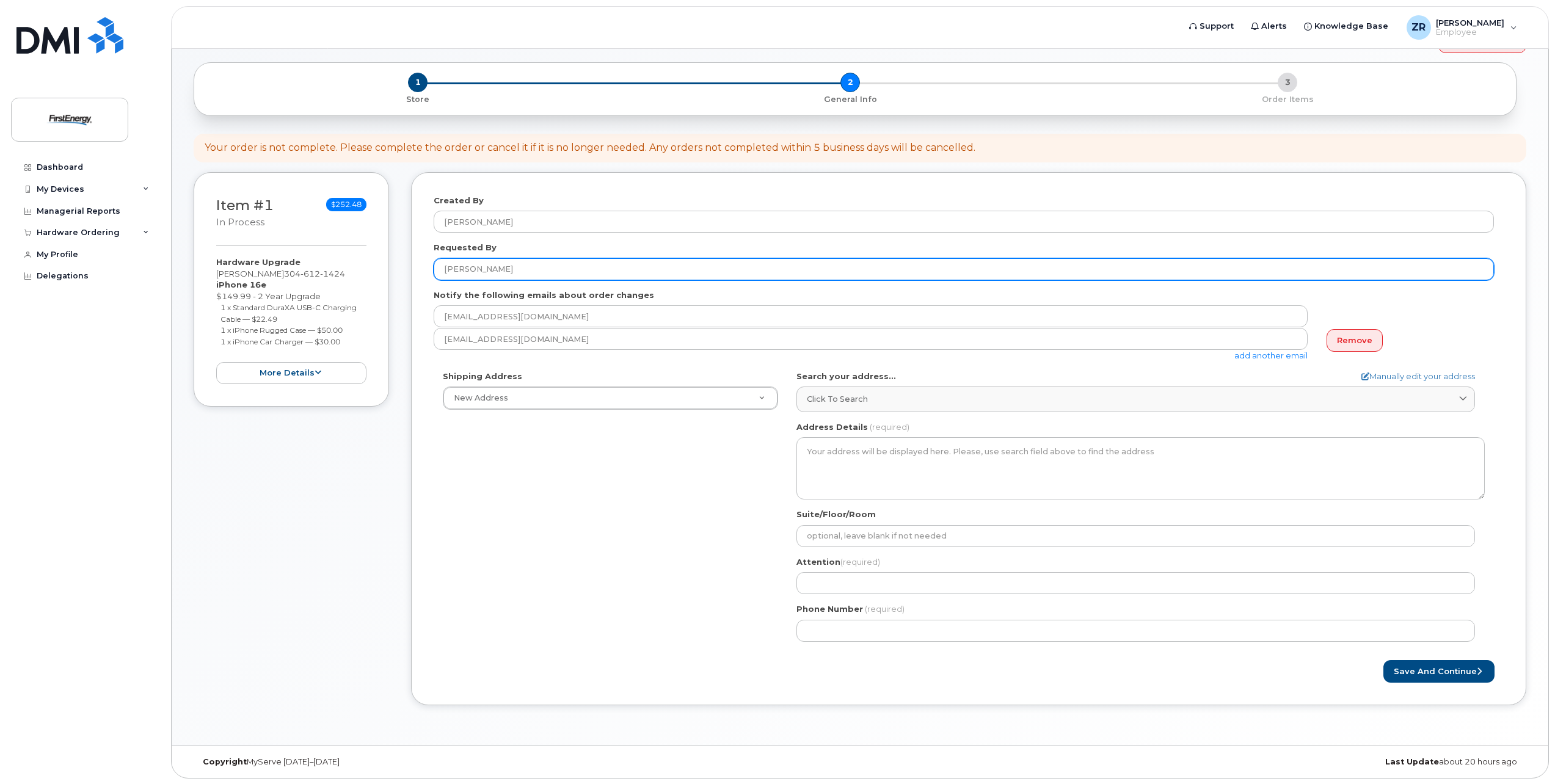
scroll to position [50, 0]
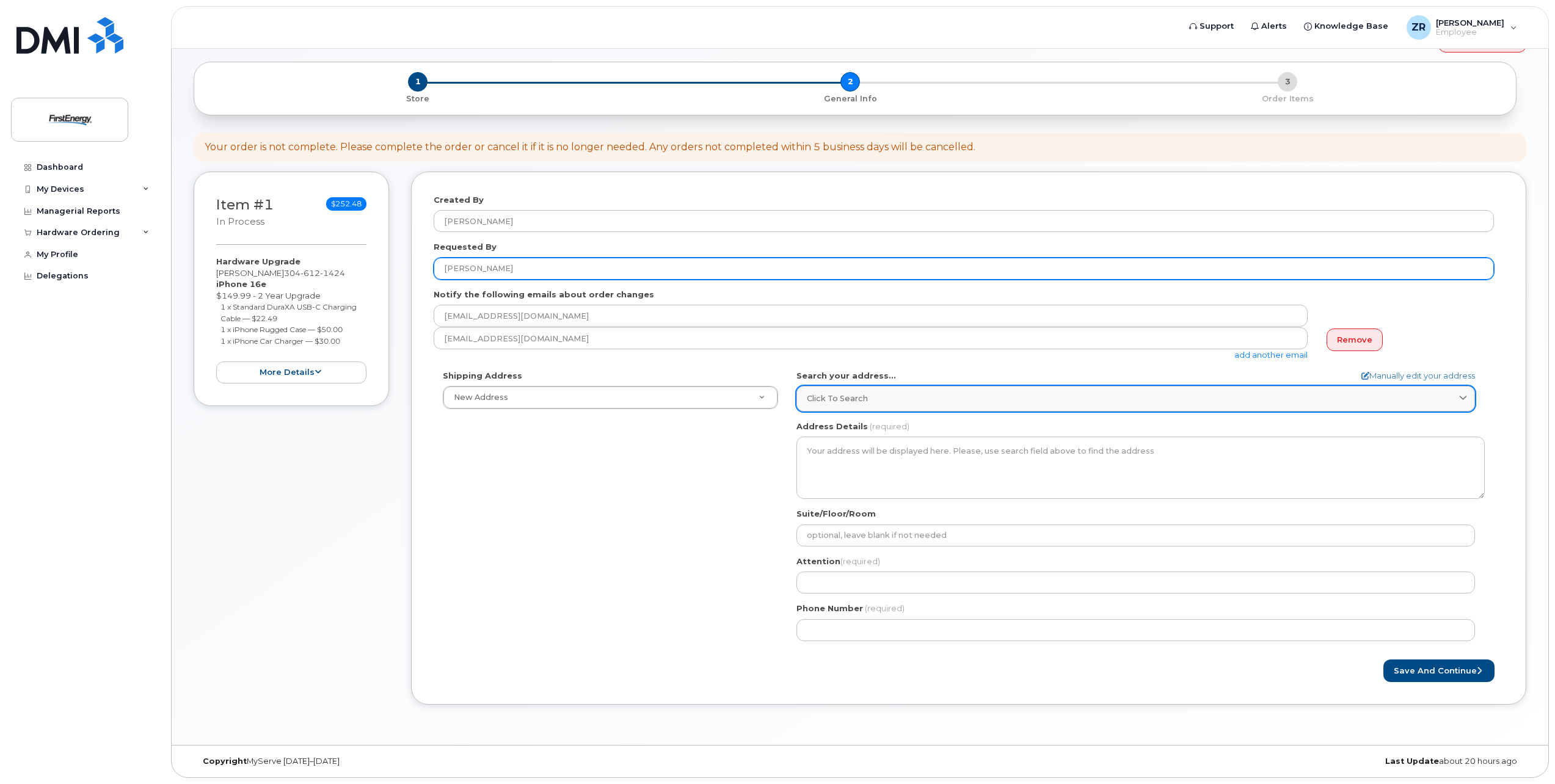
type input "Ryan Zaph"
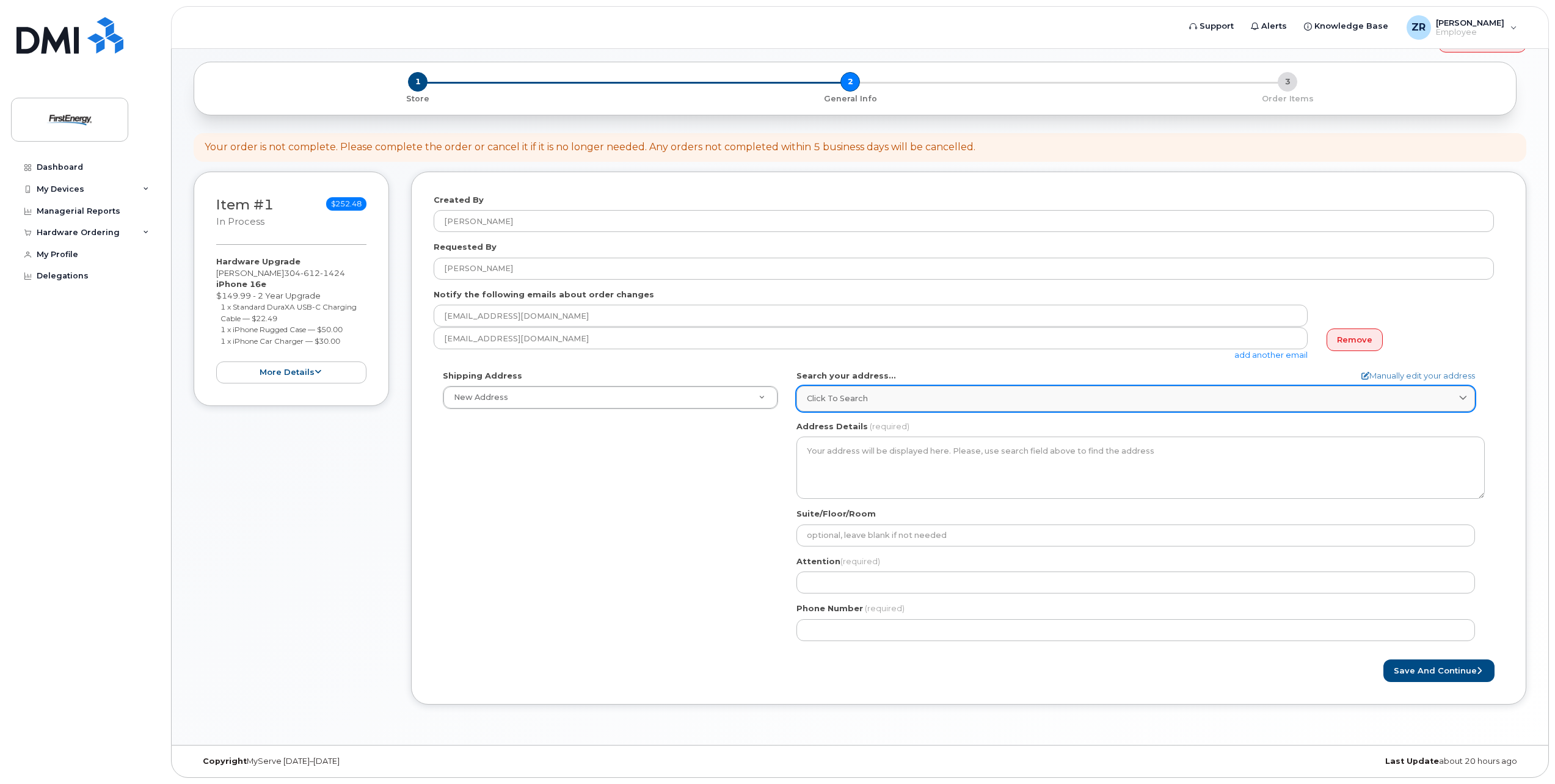
click at [838, 401] on span "Click to search" at bounding box center [837, 398] width 61 height 12
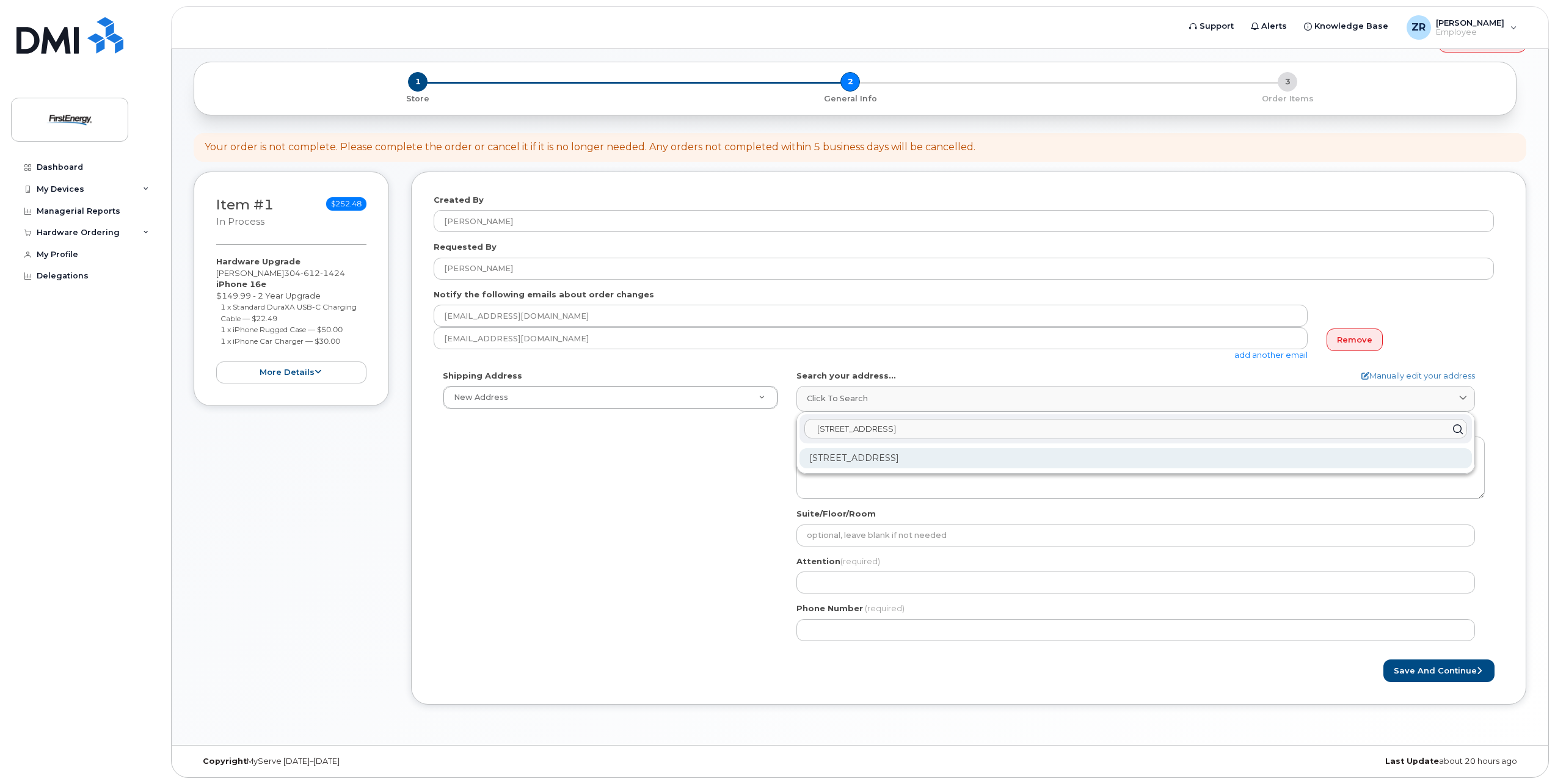
type input "327 tunnelton st"
click at [878, 461] on div "327 Tunnelton St Kingwood WV 26537-1447" at bounding box center [1136, 458] width 672 height 20
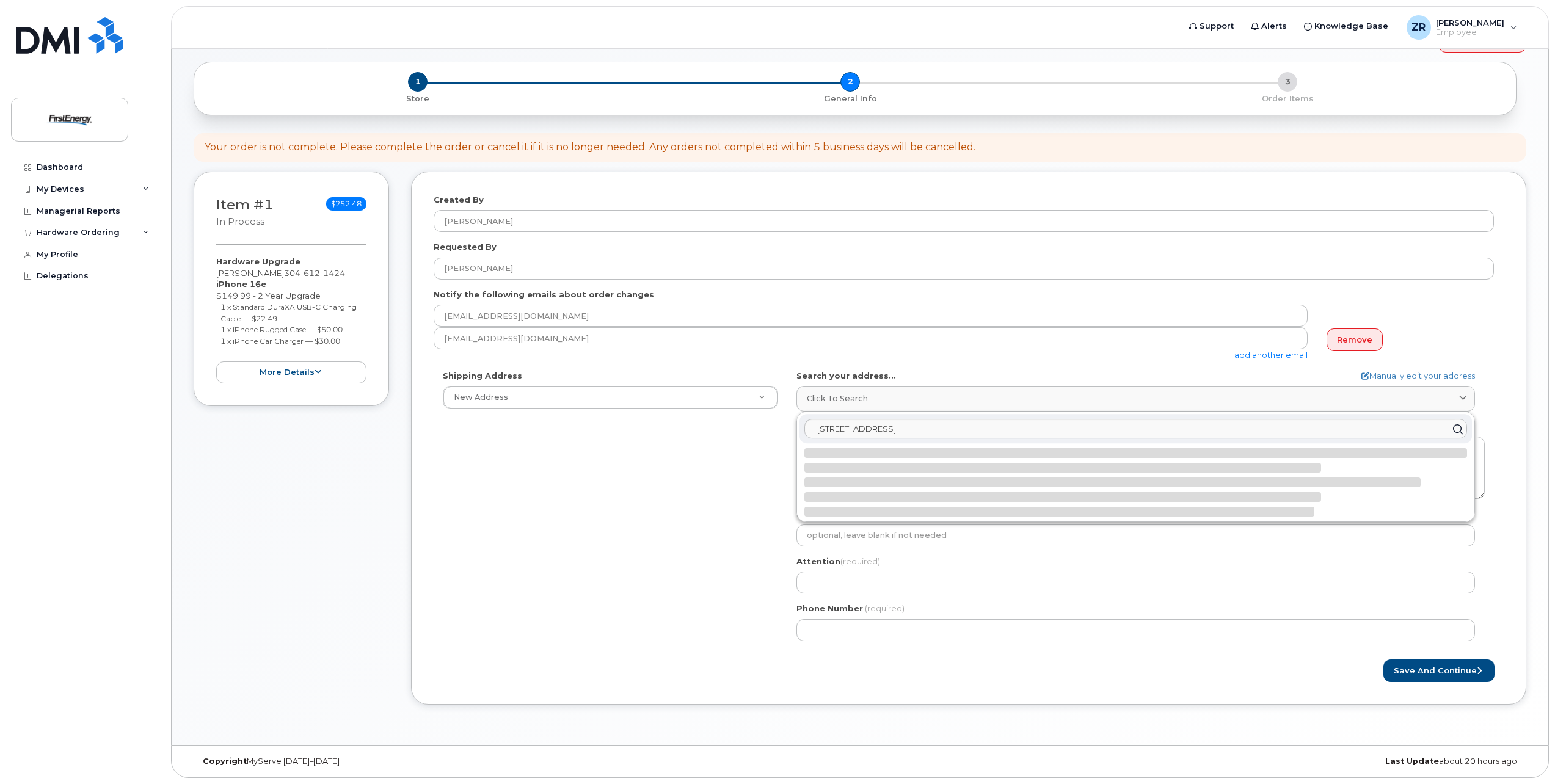
select select
type textarea "327 Tunnelton St KINGWOOD WV 26537-1447 UNITED STATES"
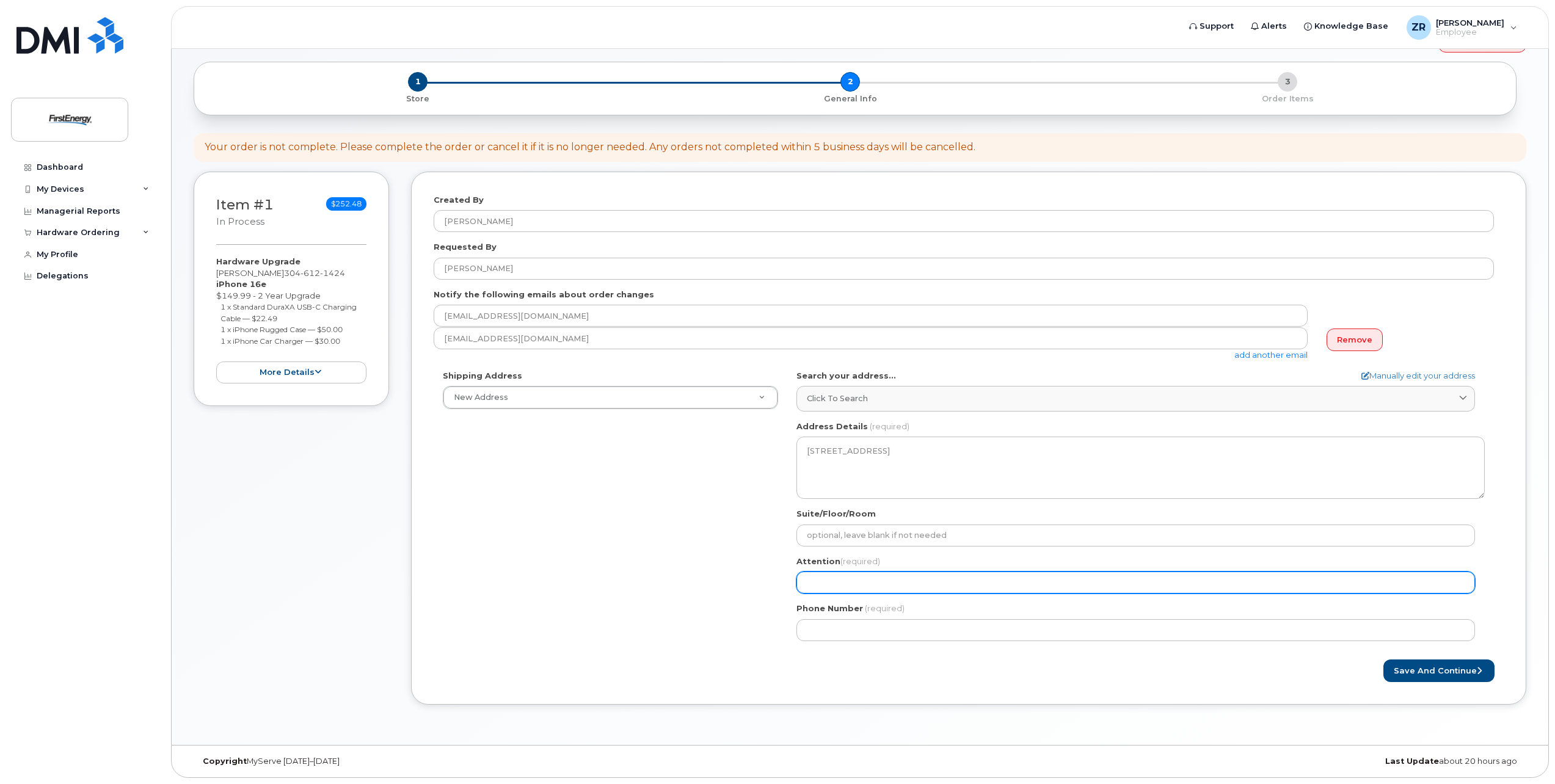
click at [832, 584] on input "Attention (required)" at bounding box center [1136, 582] width 678 height 22
select select
type input "R"
select select
type input "Ry"
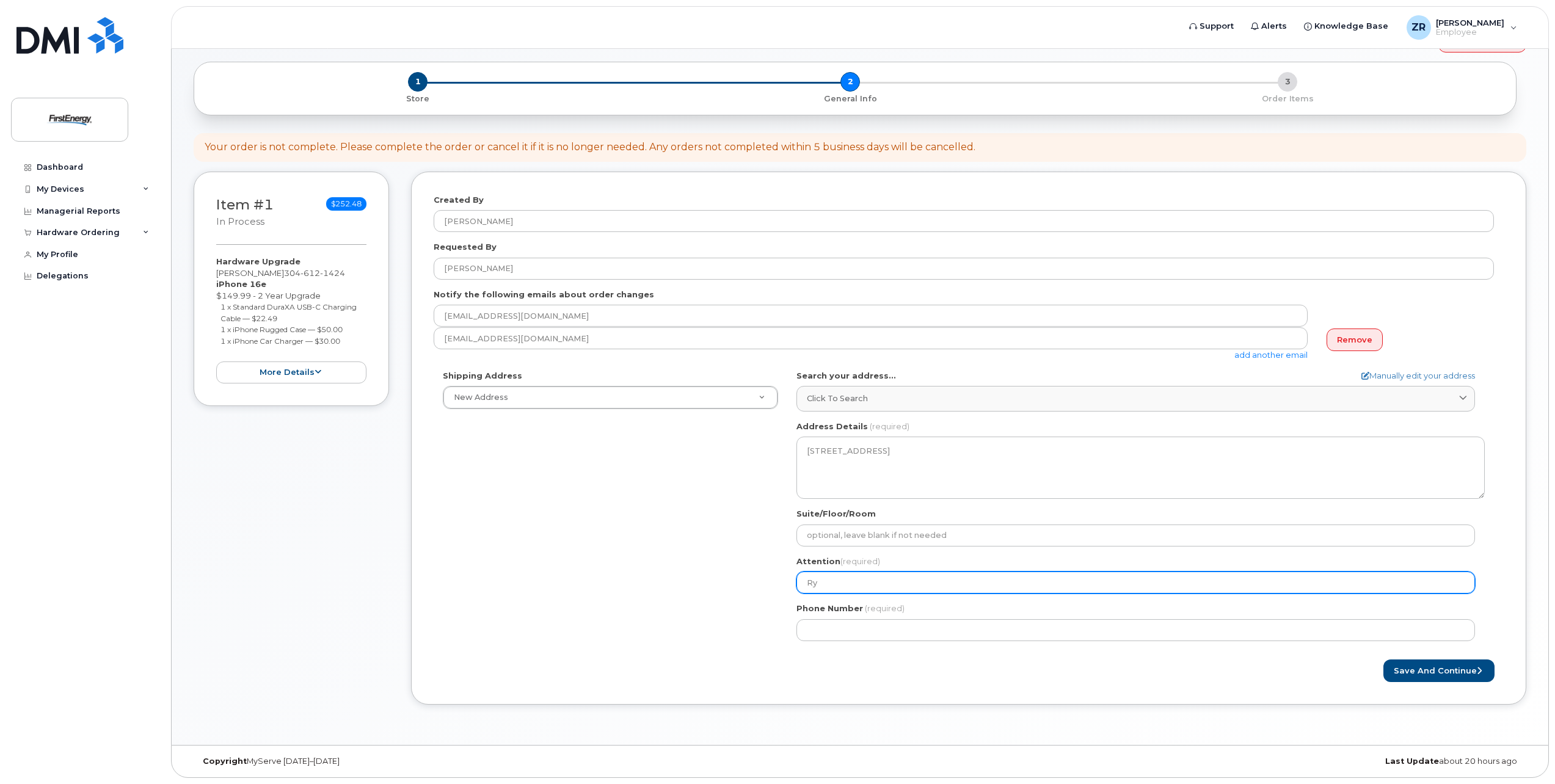
select select
type input "Rya"
select select
type input "Ryan"
select select
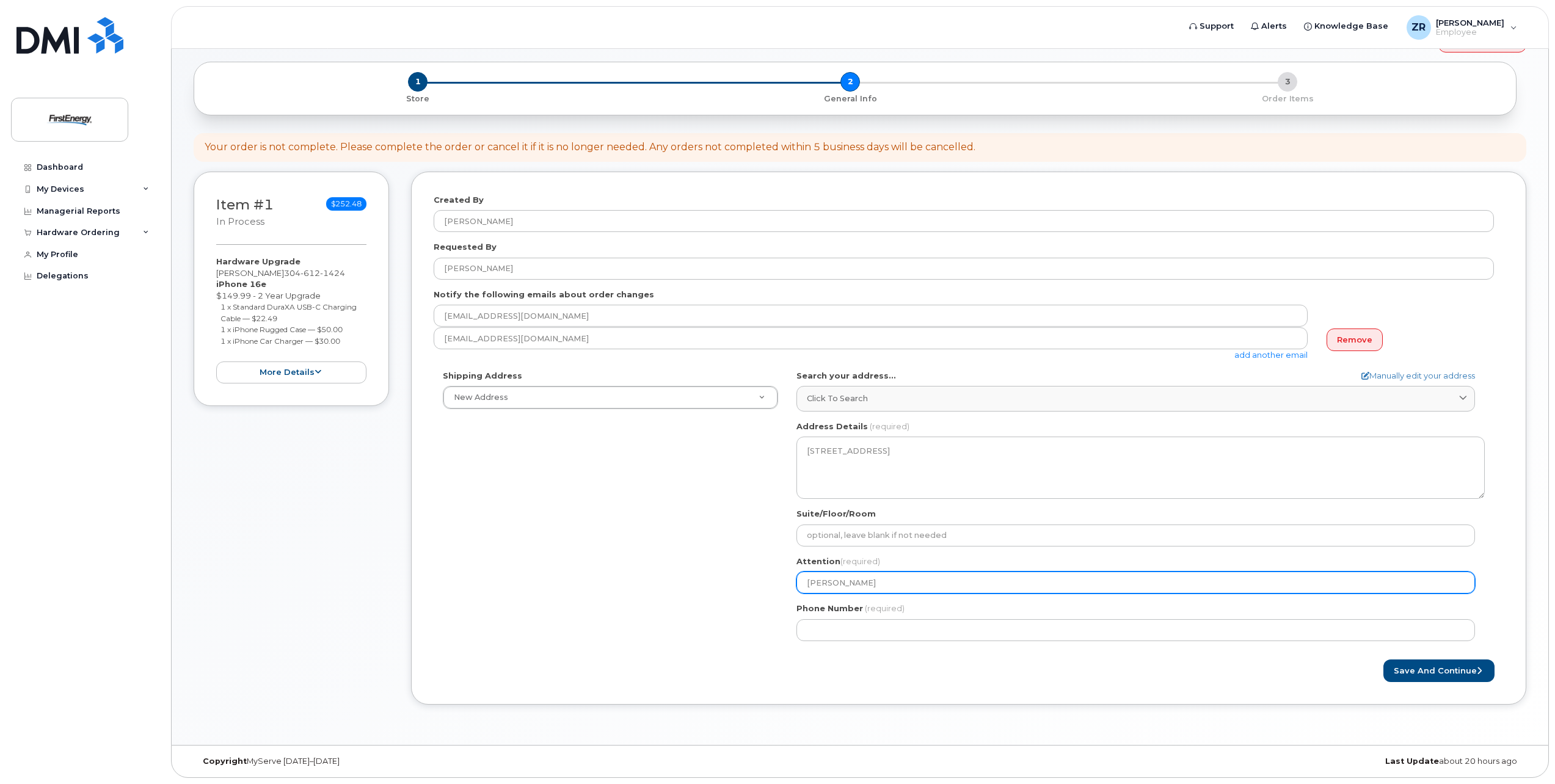
type input "Ryan Z"
select select
type input "Ryan Za"
select select
type input "Ryan Zap"
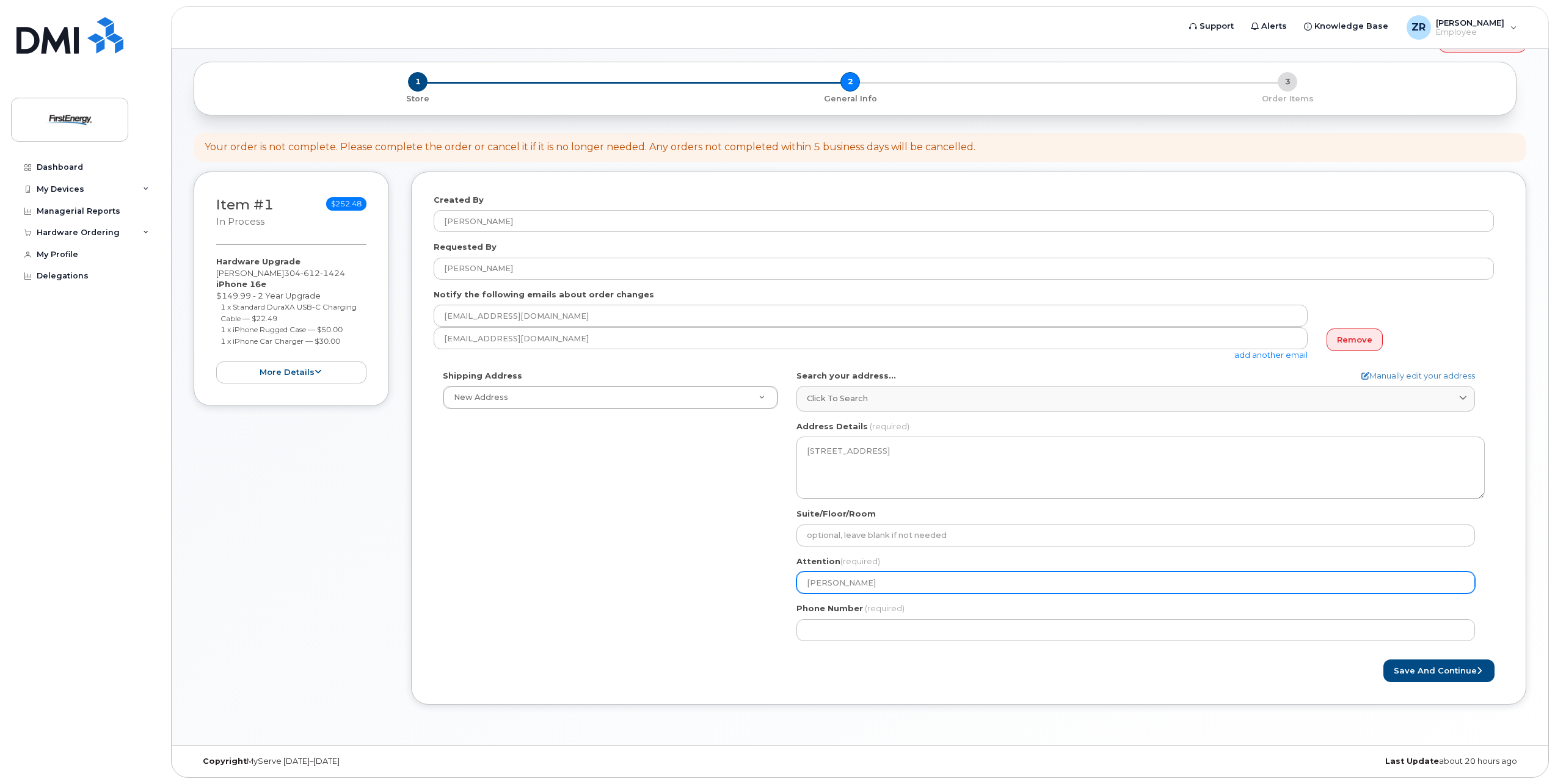
select select
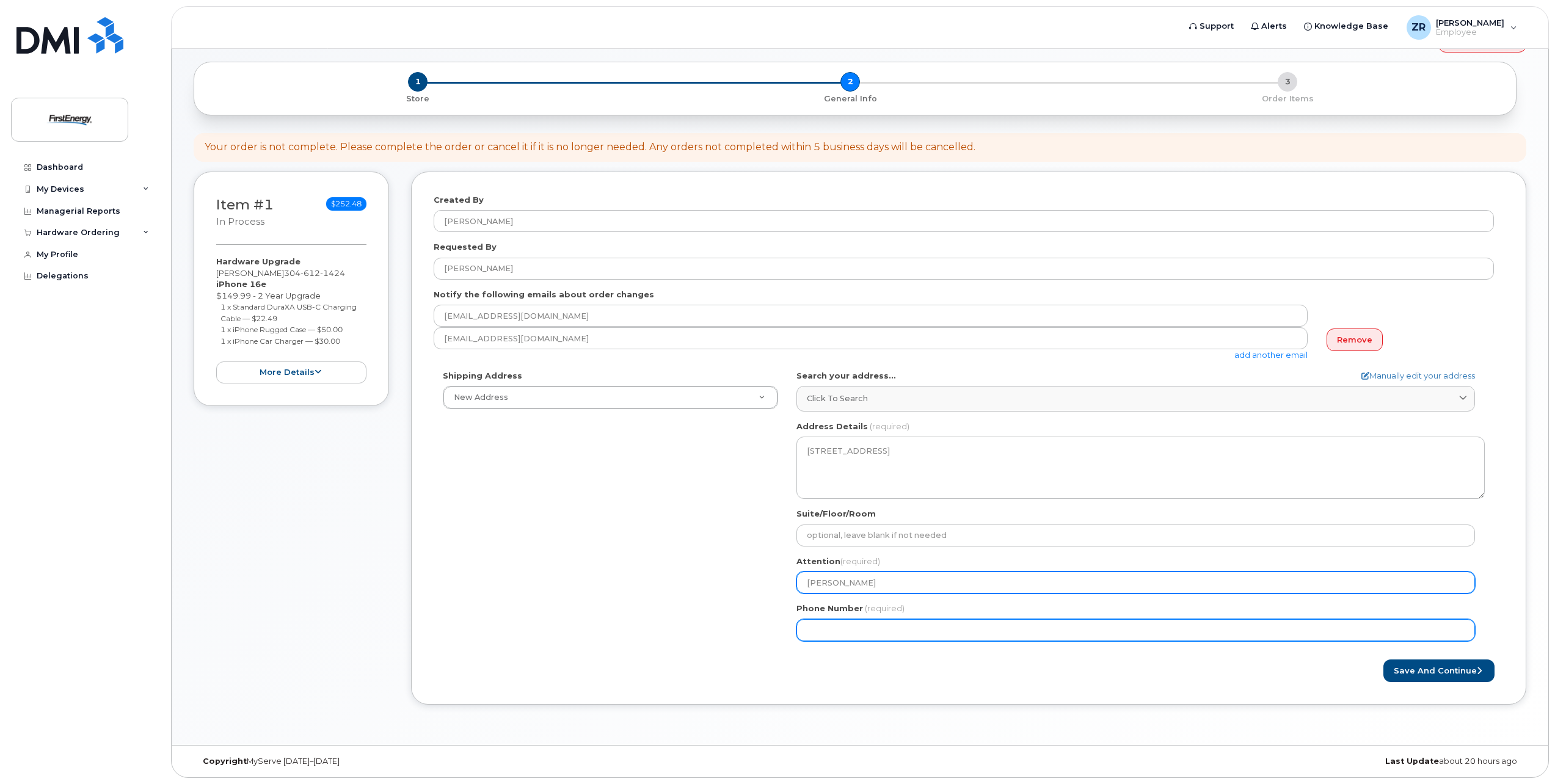
type input "[PERSON_NAME]"
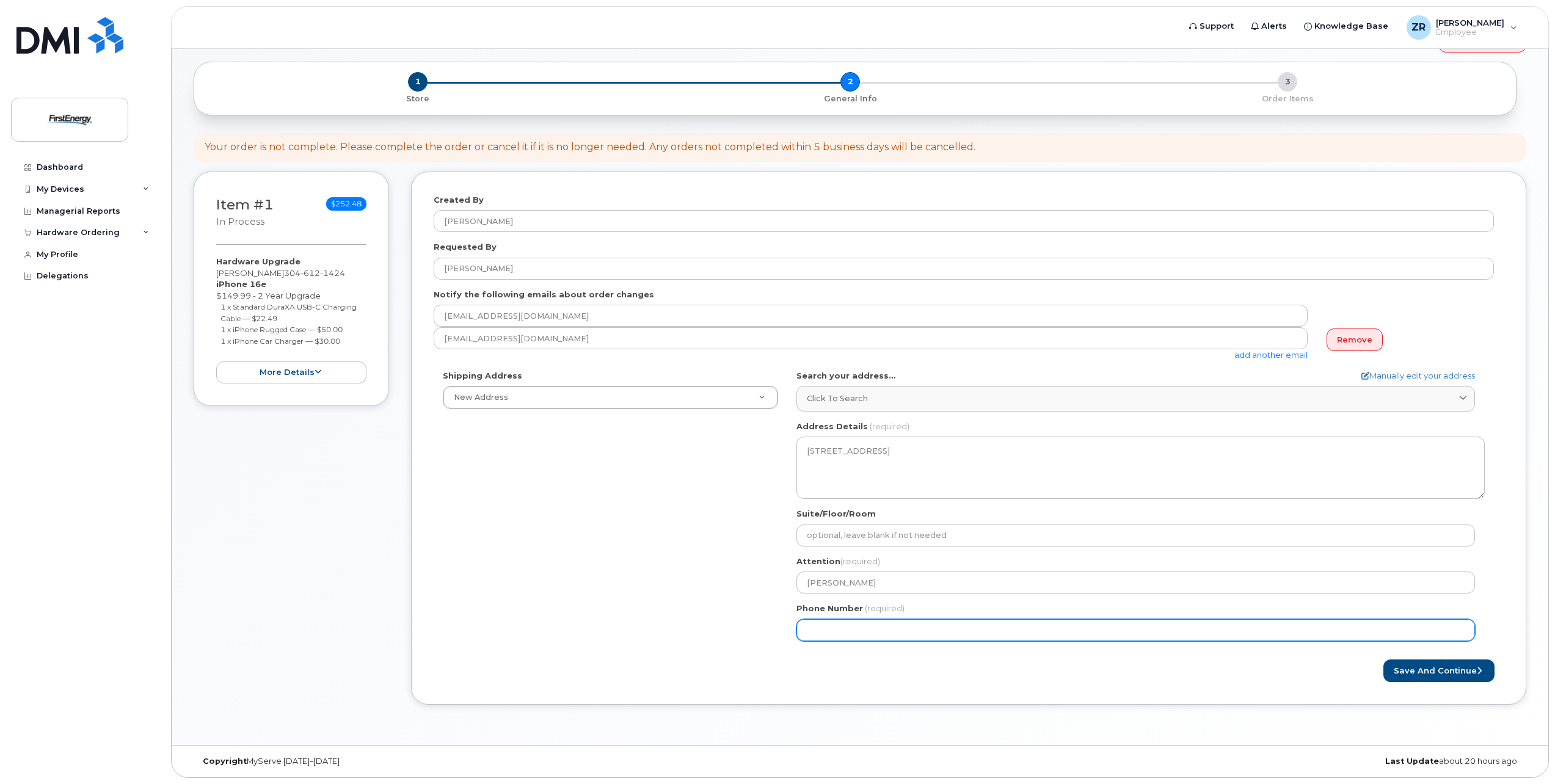
click at [839, 624] on input "Phone Number" at bounding box center [1136, 630] width 678 height 22
type input "304612430"
select select
type input "3046124305"
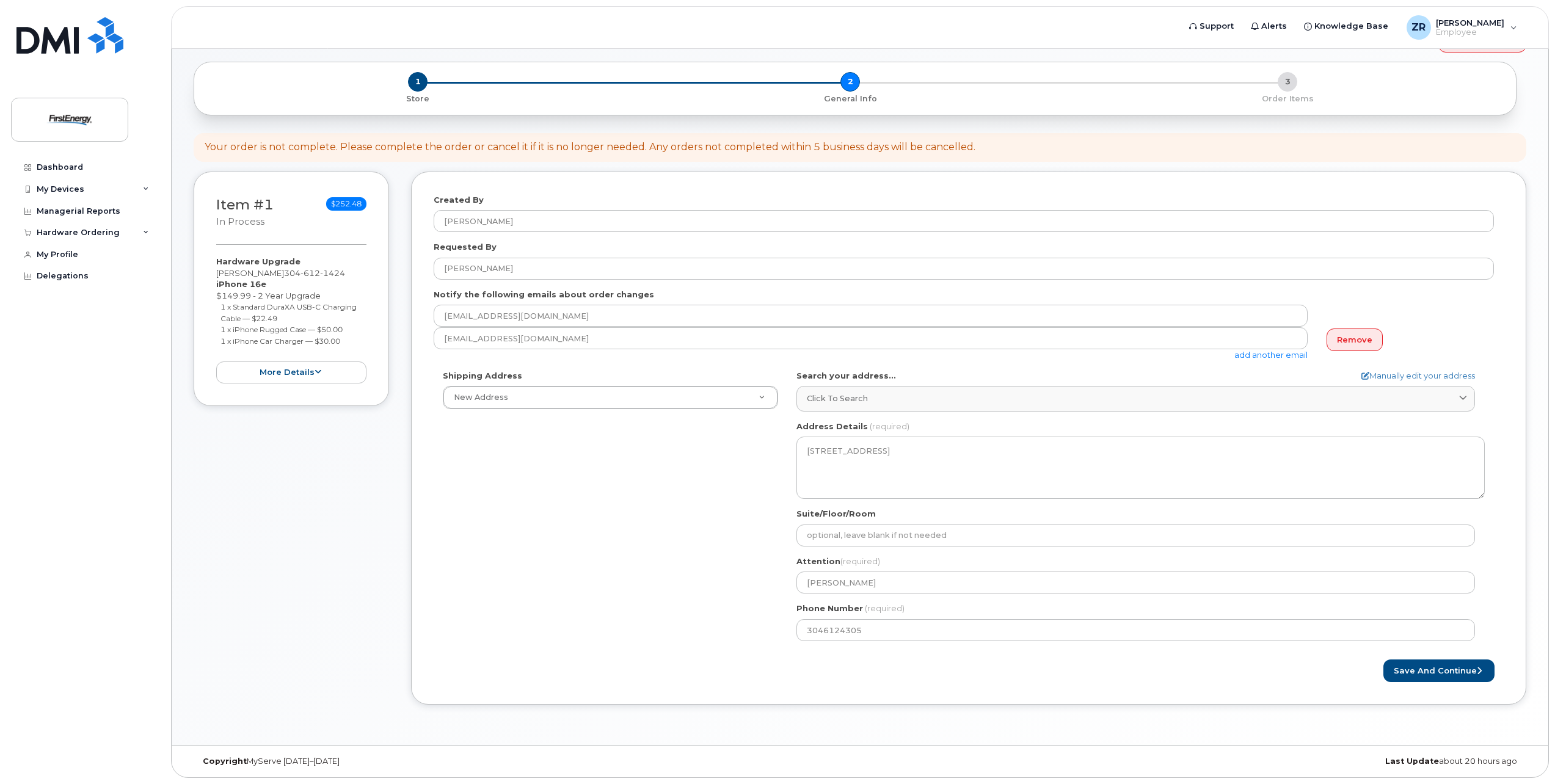
drag, startPoint x: 692, startPoint y: 559, endPoint x: 693, endPoint y: 552, distance: 7.1
click at [692, 557] on div "Shipping Address New Address New Address WV Kingwood Search your address... Man…" at bounding box center [963, 510] width 1061 height 280
click at [1429, 669] on button "Save and Continue" at bounding box center [1438, 671] width 111 height 22
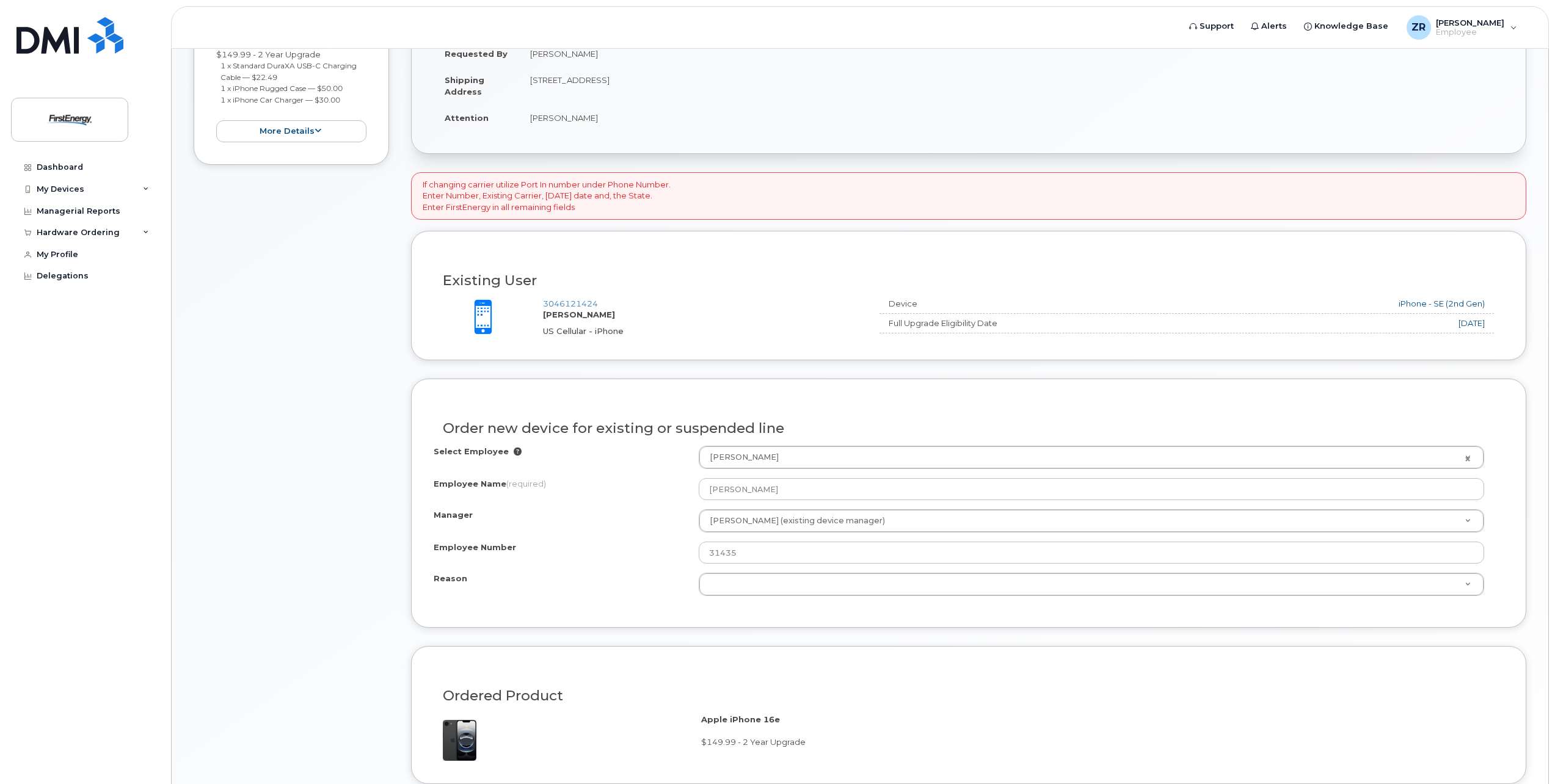
scroll to position [367, 0]
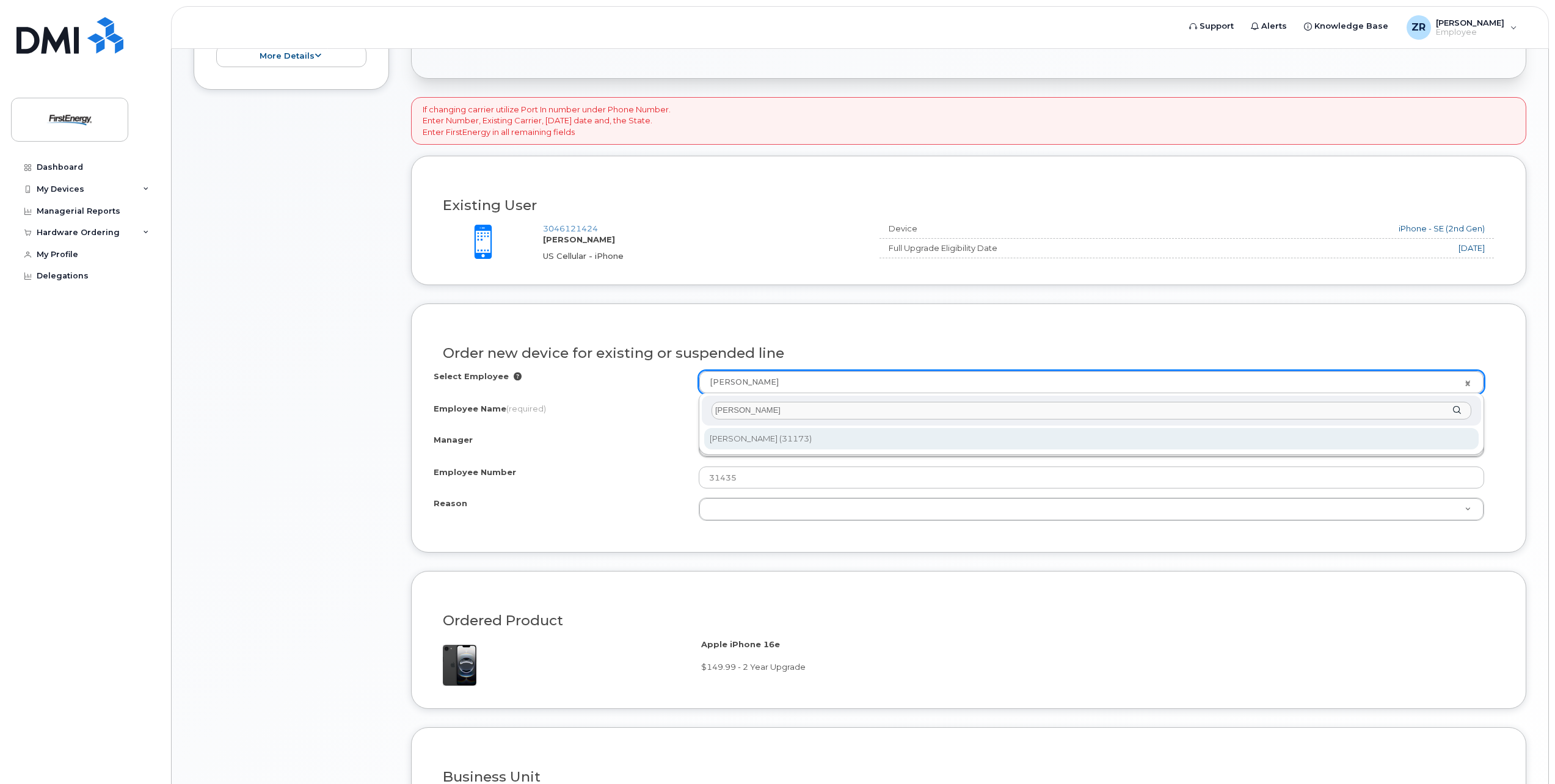
type input "[PERSON_NAME]"
type input "2065800"
type input "[PERSON_NAME]"
type input "31173"
select select "2078232"
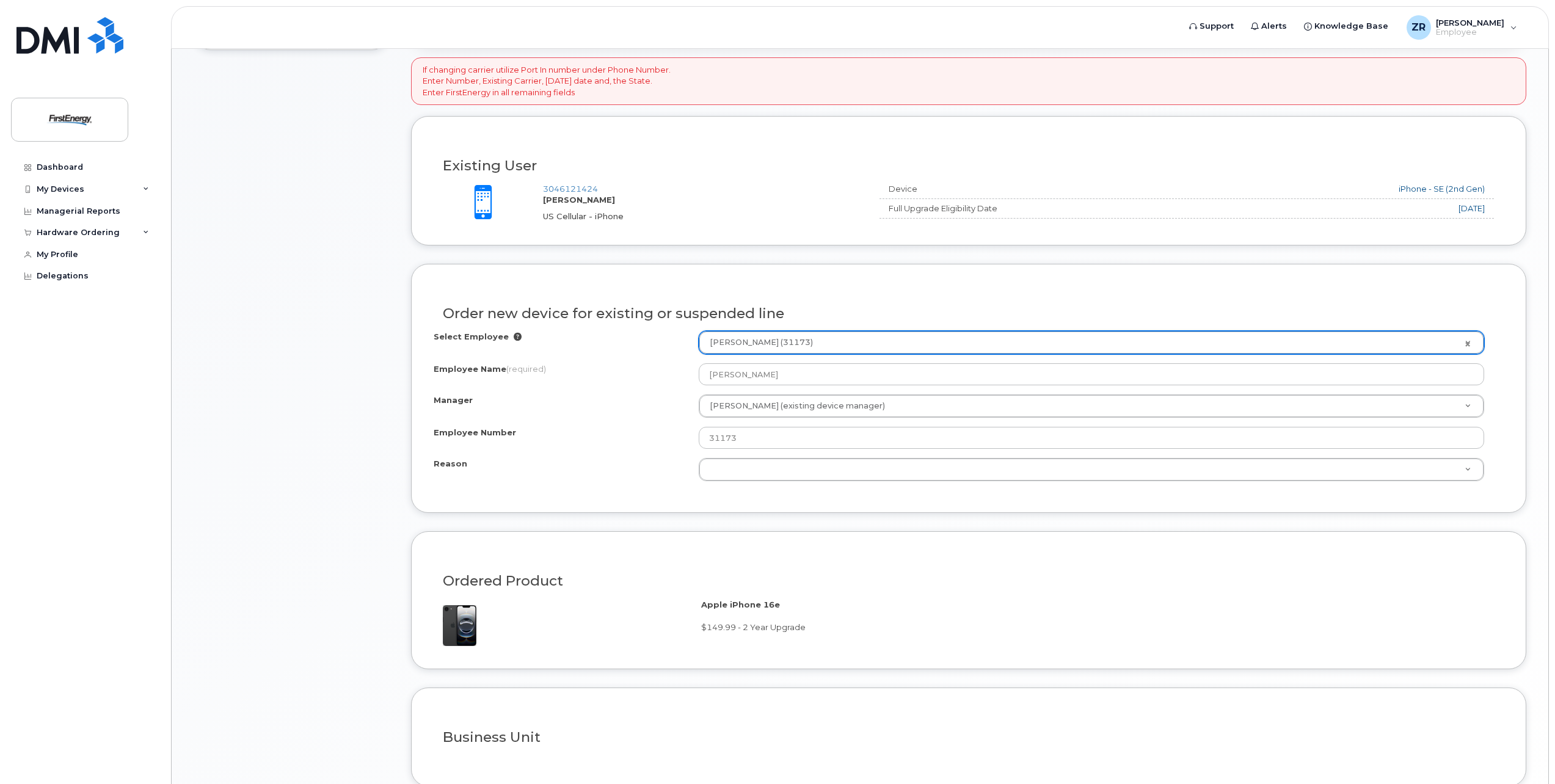
scroll to position [427, 0]
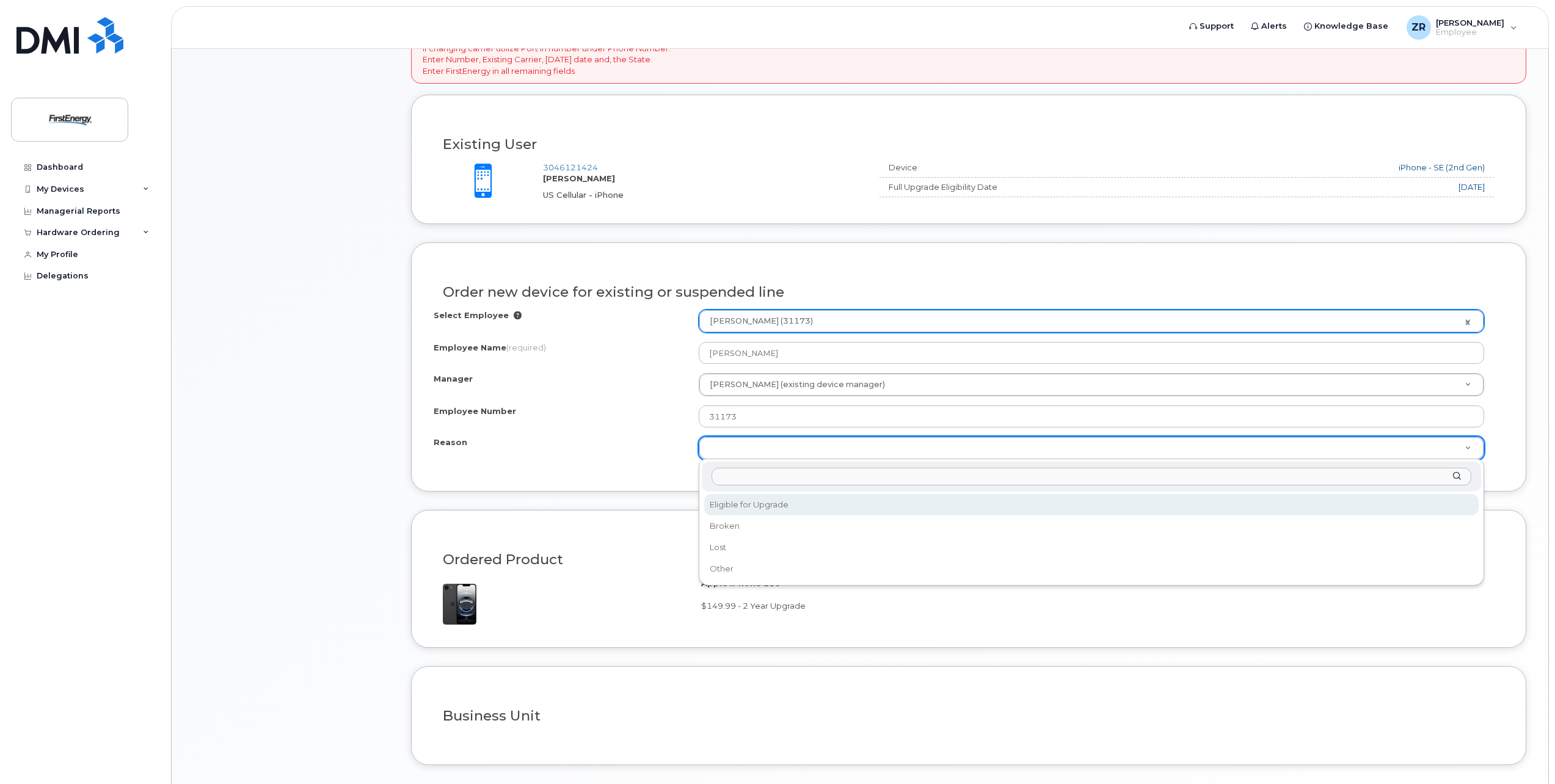
drag, startPoint x: 754, startPoint y: 505, endPoint x: 745, endPoint y: 502, distance: 9.5
select select "eligible_for_upgrade"
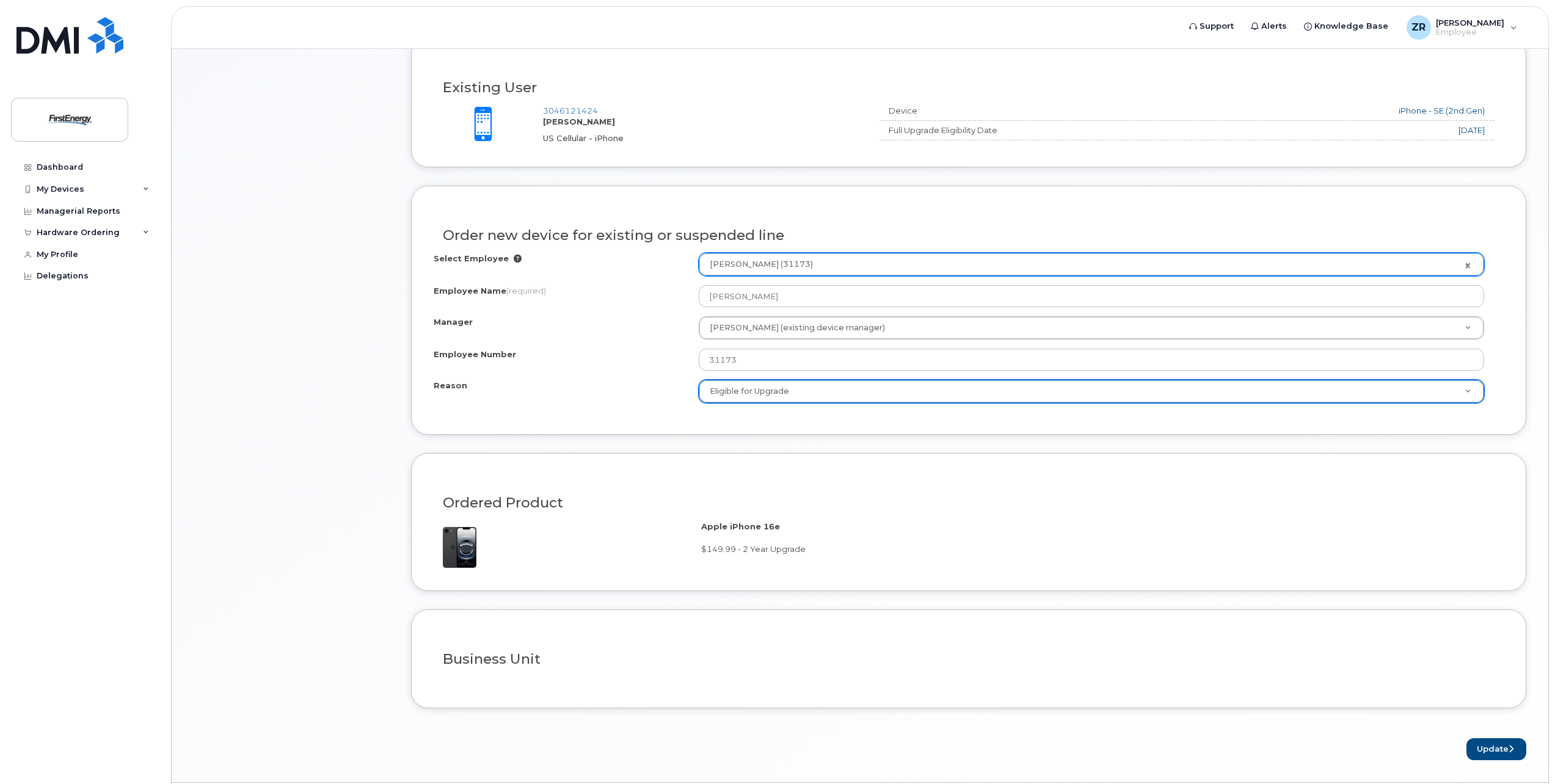
scroll to position [522, 0]
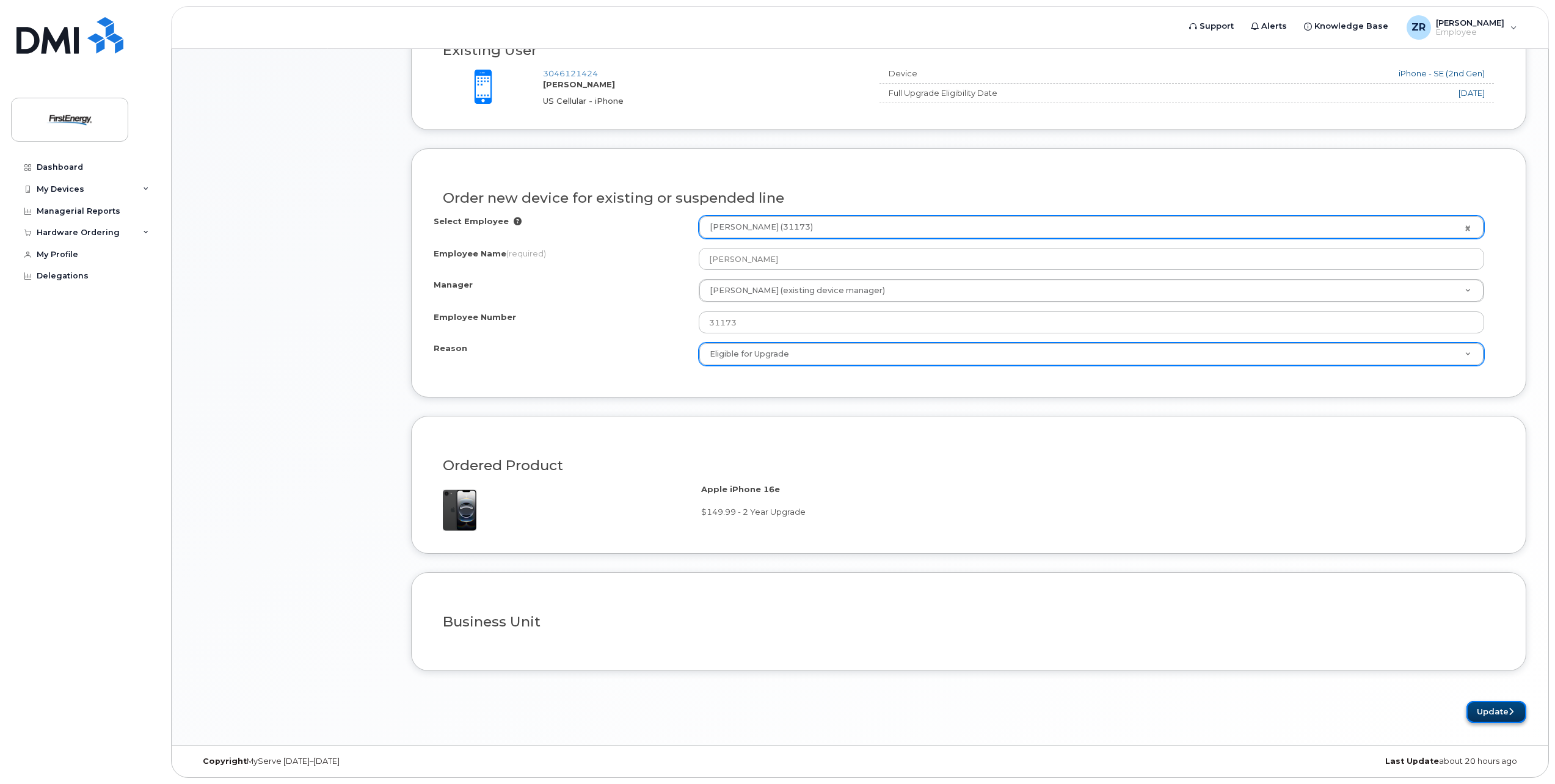
click at [1490, 711] on button "Update" at bounding box center [1497, 712] width 60 height 22
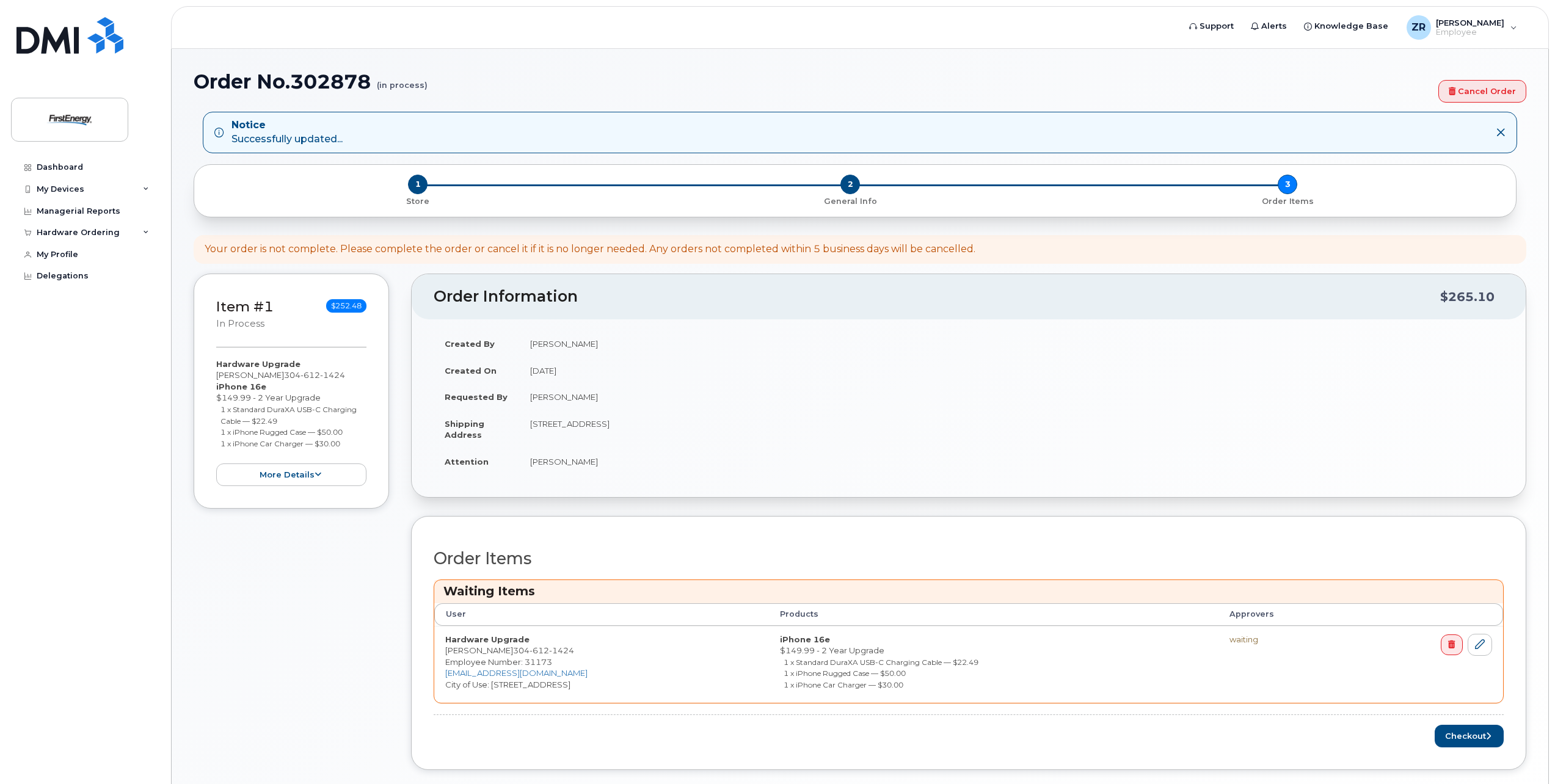
click at [981, 539] on div "Order Items Waiting Items User Products Approvers Hardware Upgrade [PERSON_NAME…" at bounding box center [968, 643] width 1070 height 209
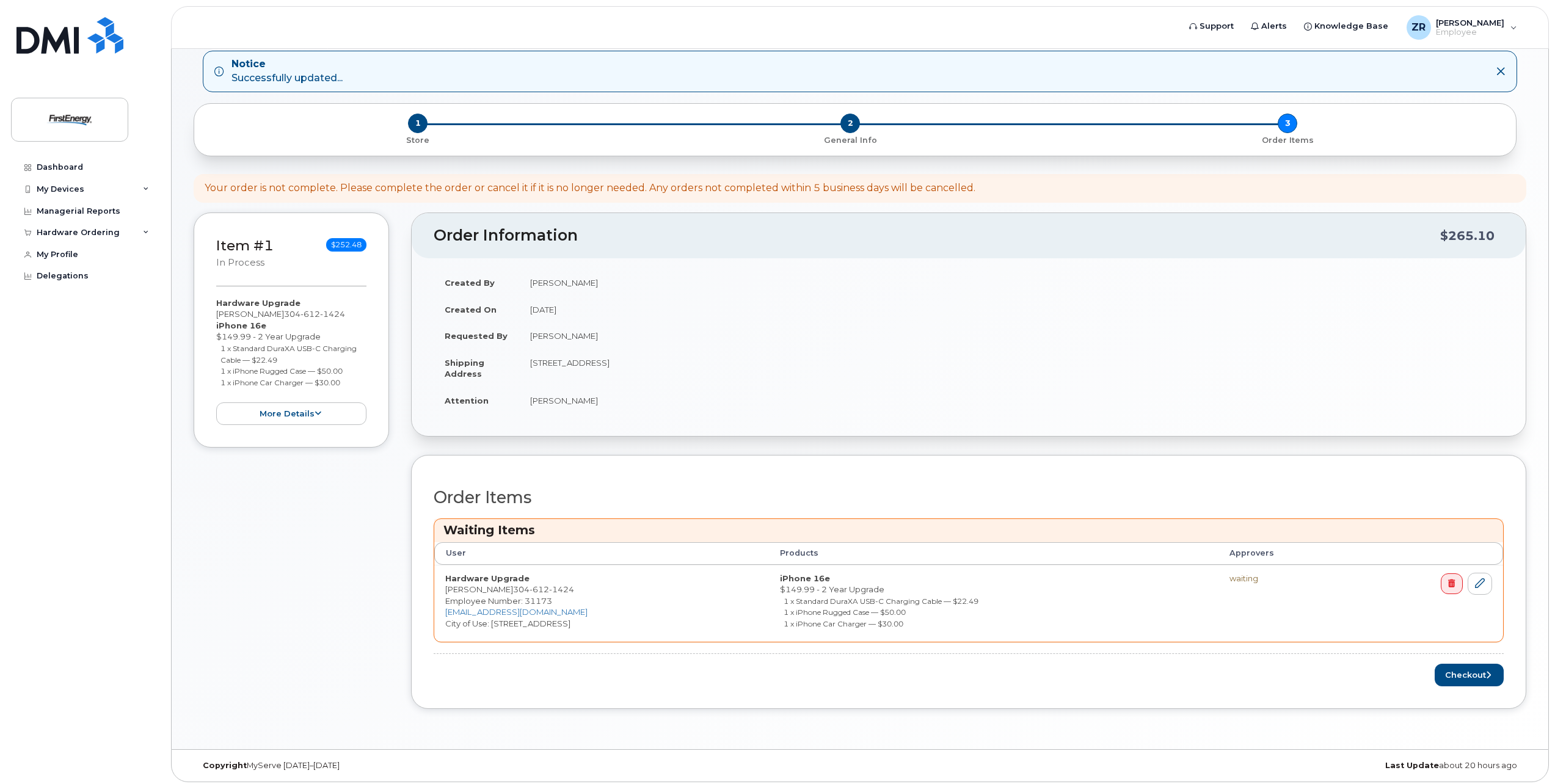
scroll to position [65, 0]
click at [930, 487] on h2 "Order Items" at bounding box center [968, 493] width 1070 height 18
click at [1464, 669] on button "Checkout" at bounding box center [1469, 671] width 69 height 22
